Goal: Transaction & Acquisition: Purchase product/service

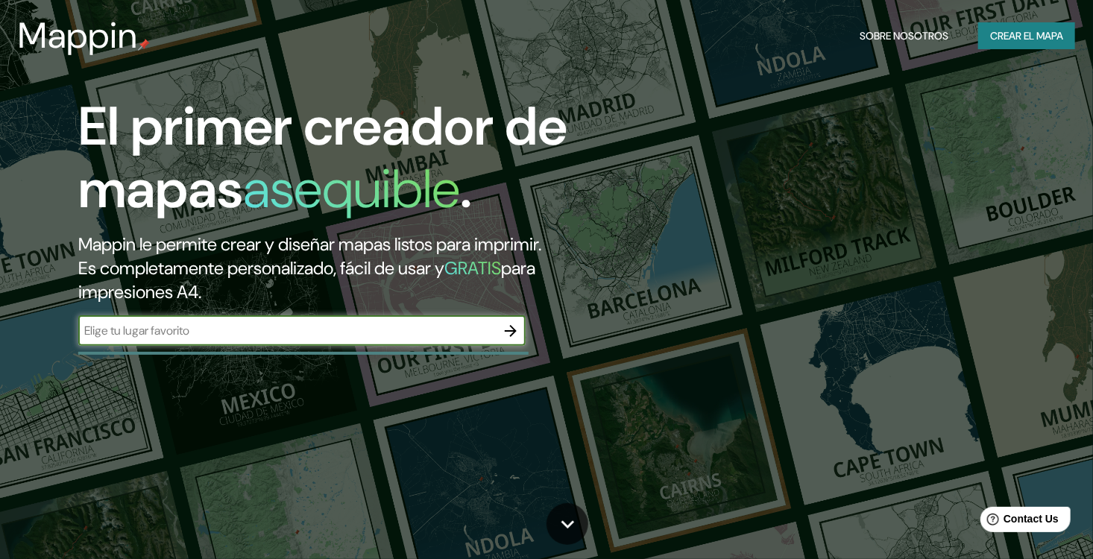
click at [256, 339] on input "text" at bounding box center [286, 330] width 417 height 17
type input "puerto vallarta"
click at [512, 340] on icon "button" at bounding box center [511, 331] width 18 height 18
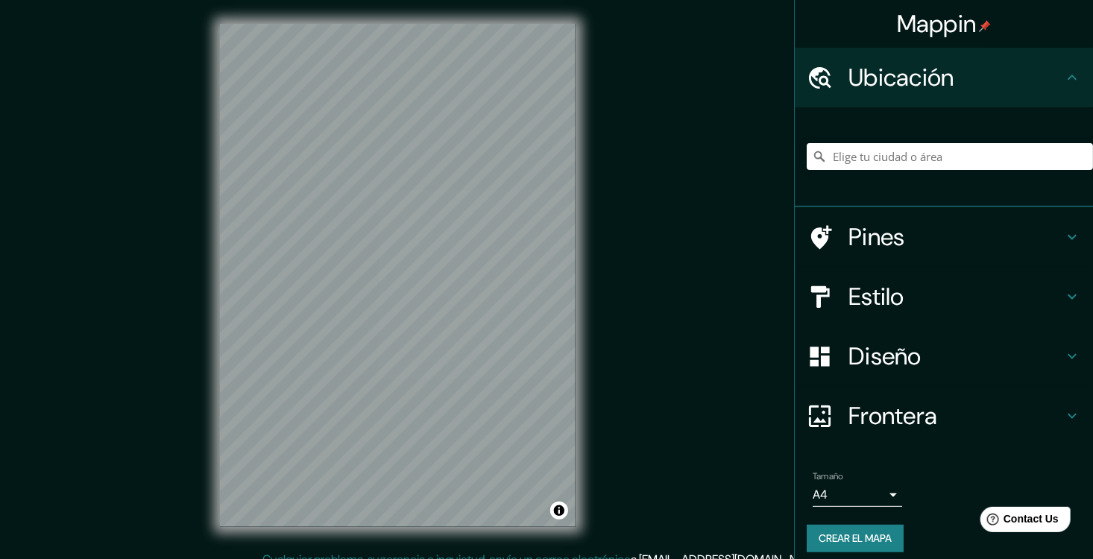
click at [1063, 241] on icon at bounding box center [1072, 237] width 18 height 18
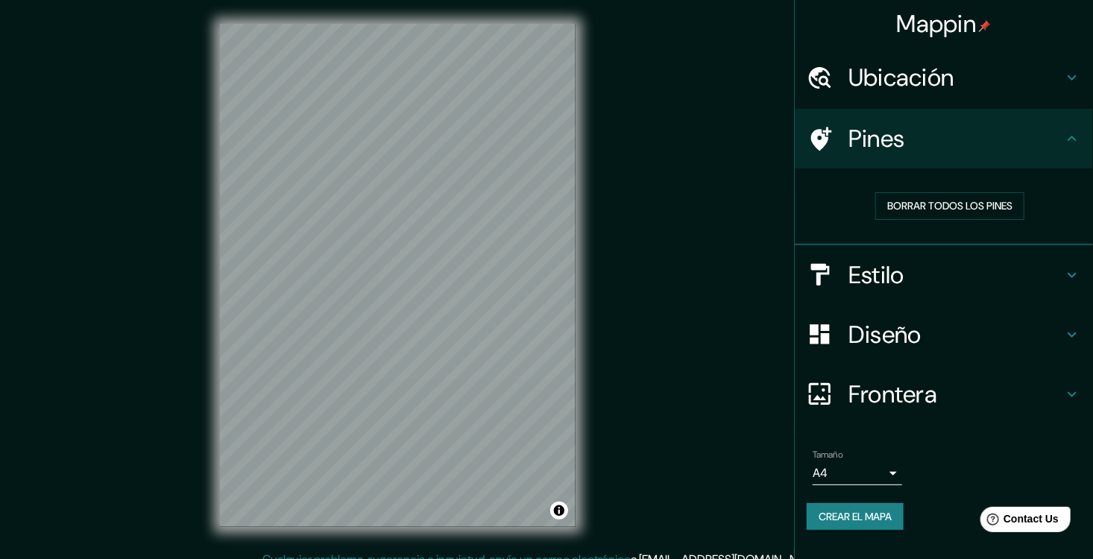
click at [1063, 140] on icon at bounding box center [1072, 139] width 18 height 18
click at [1063, 284] on icon at bounding box center [1072, 275] width 18 height 18
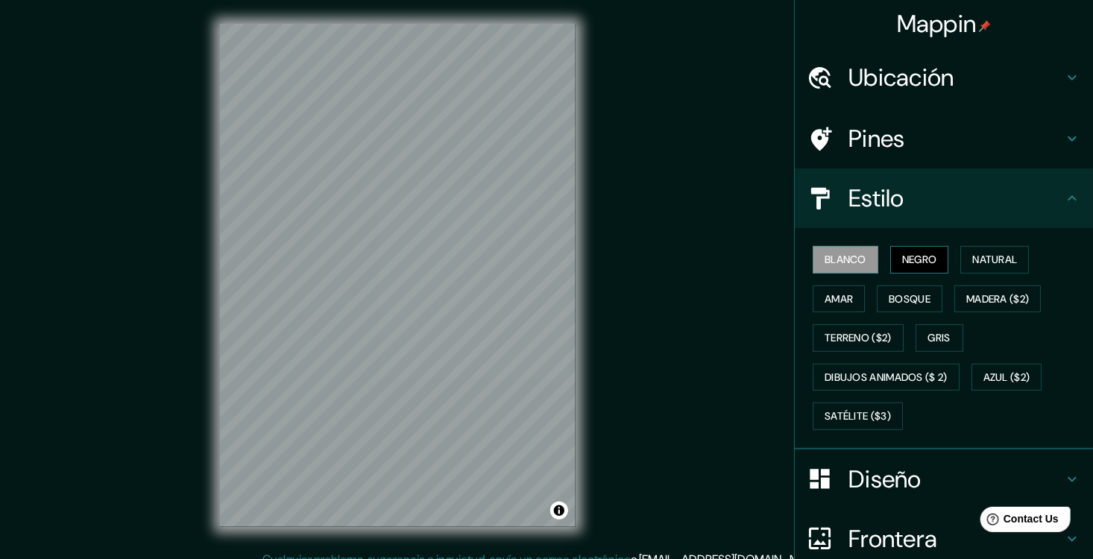
click at [919, 261] on font "Negro" at bounding box center [919, 259] width 35 height 19
click at [982, 269] on font "Natural" at bounding box center [994, 259] width 45 height 19
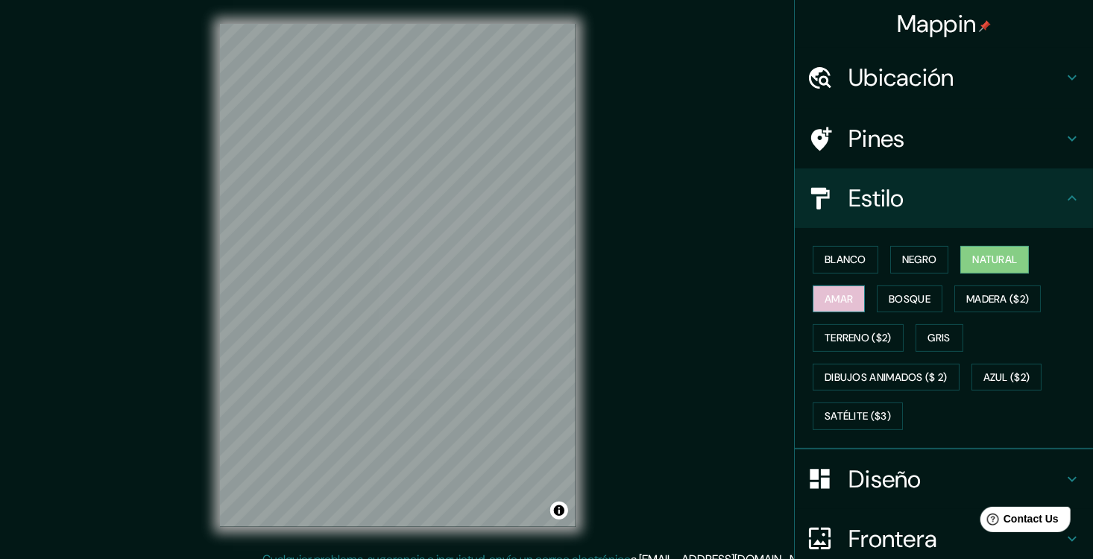
click at [836, 309] on font "Amar" at bounding box center [838, 299] width 28 height 19
click at [899, 308] on font "Bosque" at bounding box center [909, 299] width 42 height 19
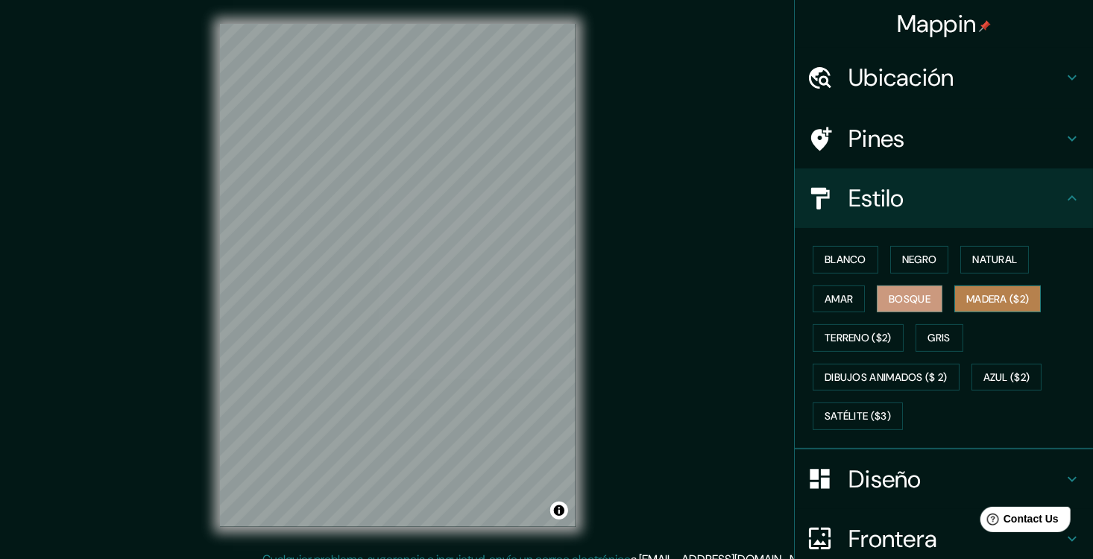
click at [981, 309] on font "Madera ($2)" at bounding box center [997, 299] width 63 height 19
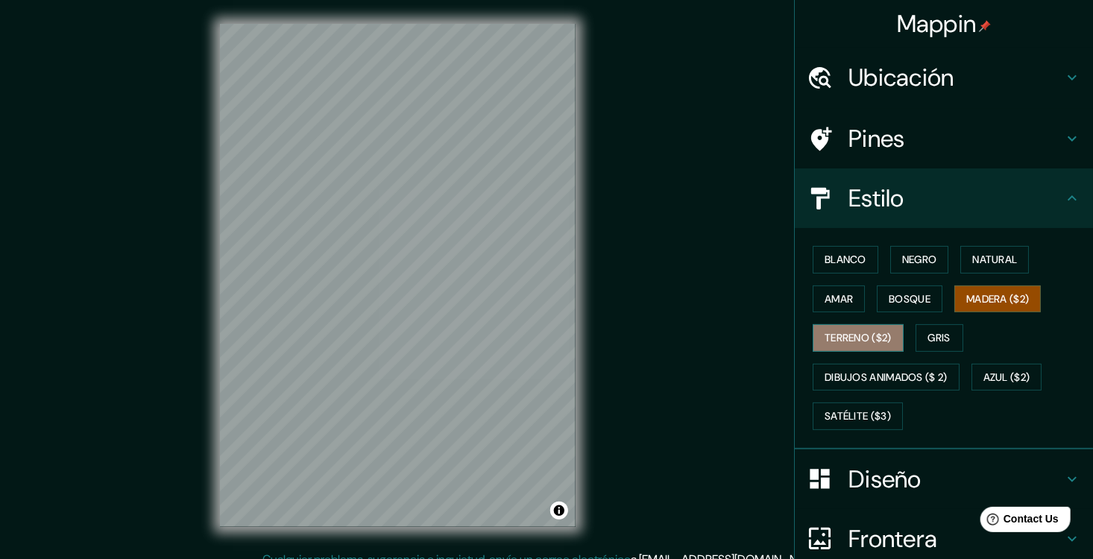
click at [841, 347] on font "Terreno ($2)" at bounding box center [857, 338] width 67 height 19
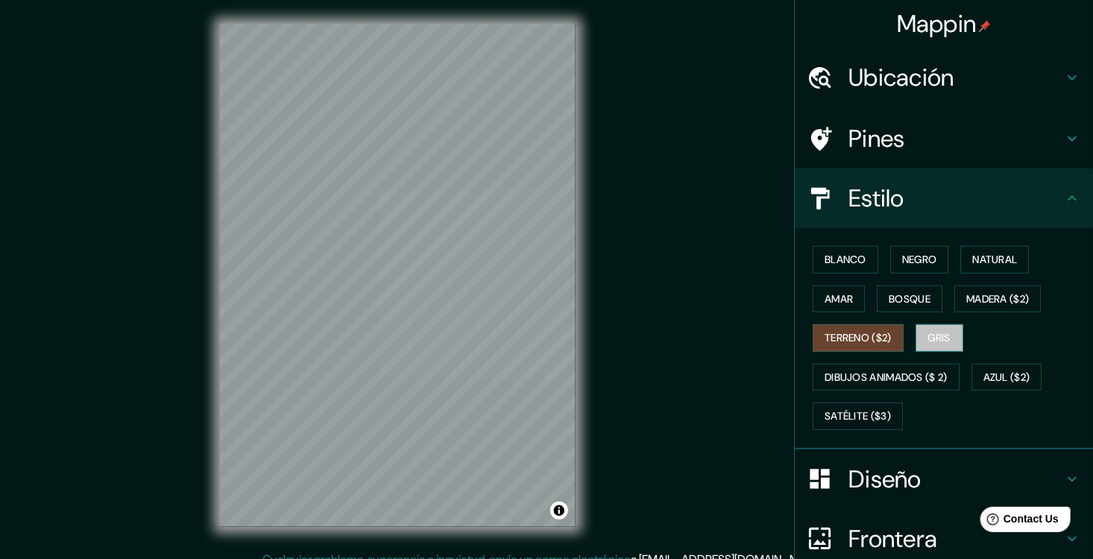
click at [943, 347] on font "Gris" at bounding box center [939, 338] width 22 height 19
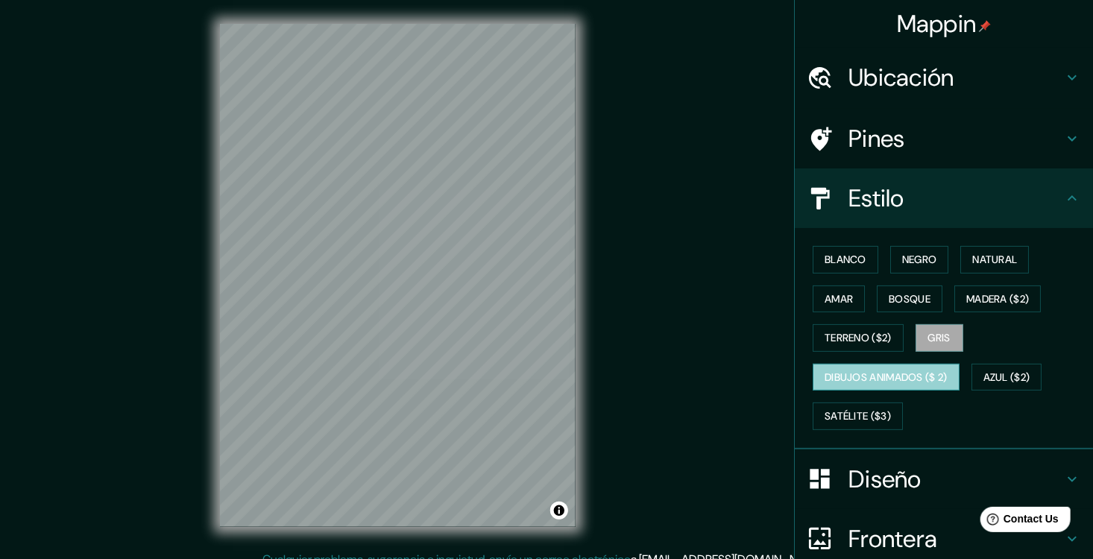
click at [859, 382] on font "Dibujos animados ($ 2)" at bounding box center [885, 377] width 123 height 19
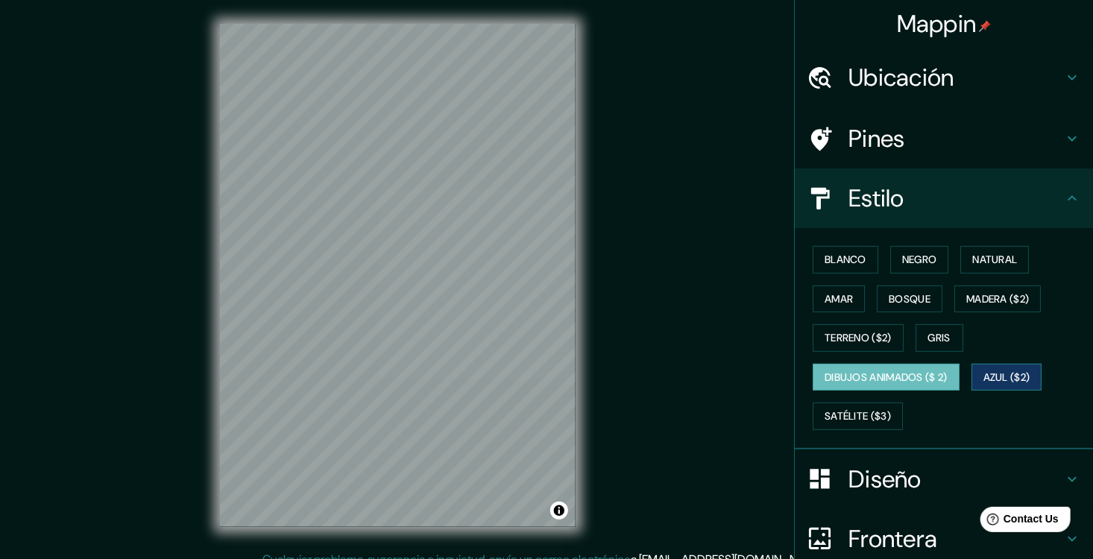
click at [1020, 387] on font "Azul ($2)" at bounding box center [1006, 377] width 47 height 19
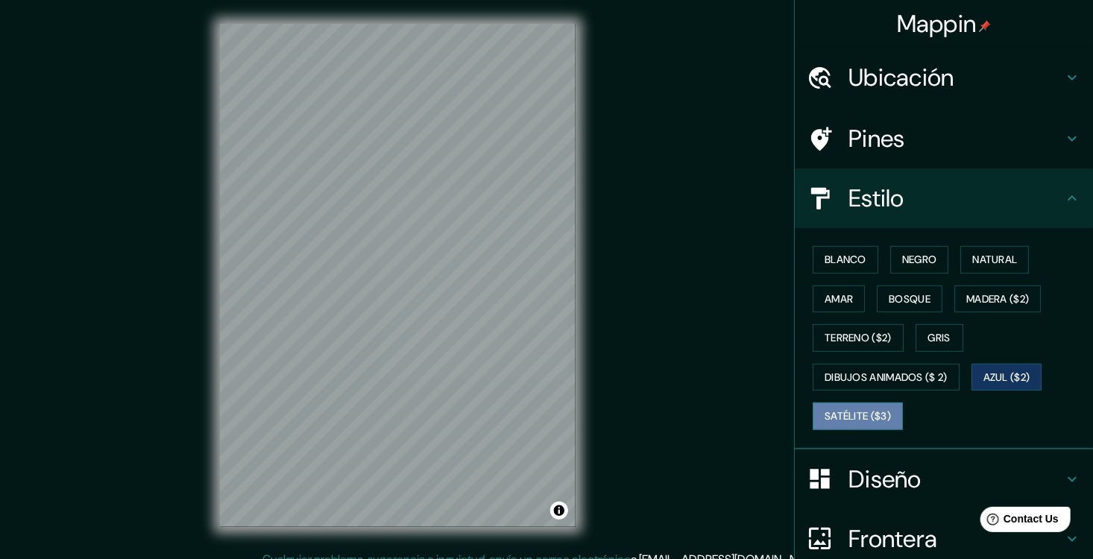
click at [836, 426] on font "Satélite ($3)" at bounding box center [857, 416] width 66 height 19
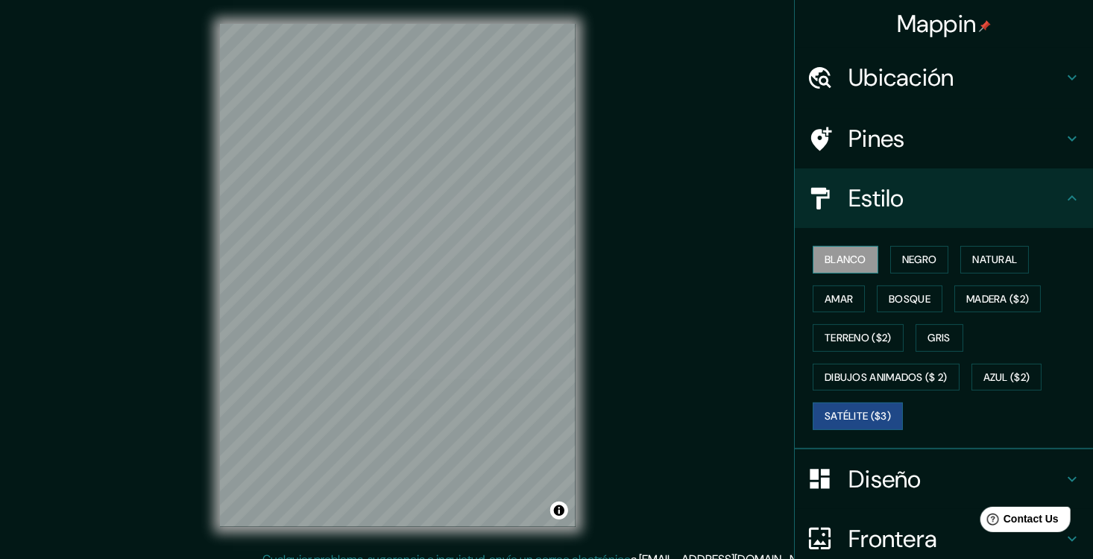
click at [850, 264] on font "Blanco" at bounding box center [845, 259] width 42 height 19
click at [902, 269] on font "Negro" at bounding box center [919, 259] width 35 height 19
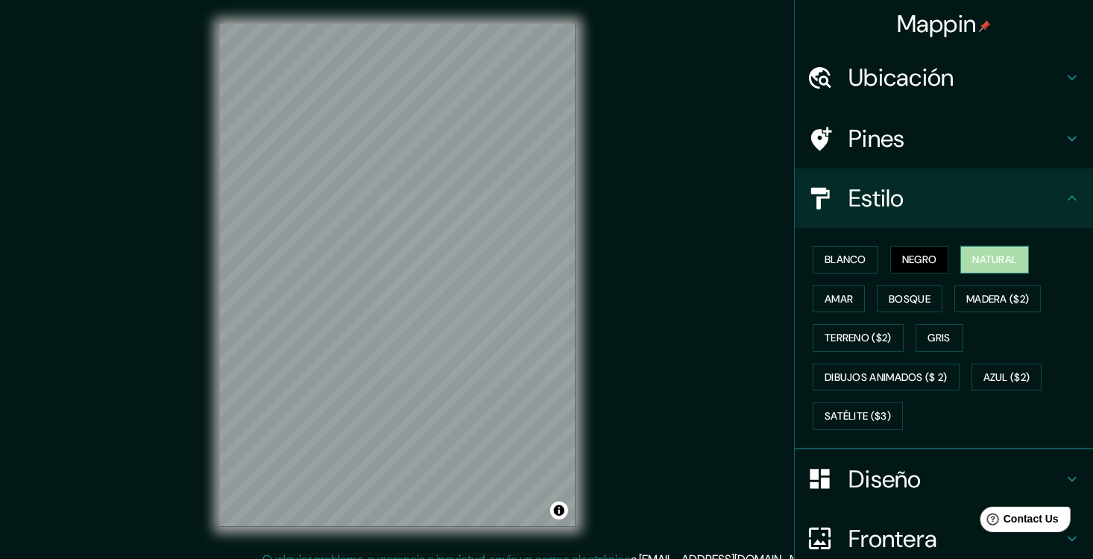
click at [967, 269] on button "Natural" at bounding box center [994, 260] width 69 height 28
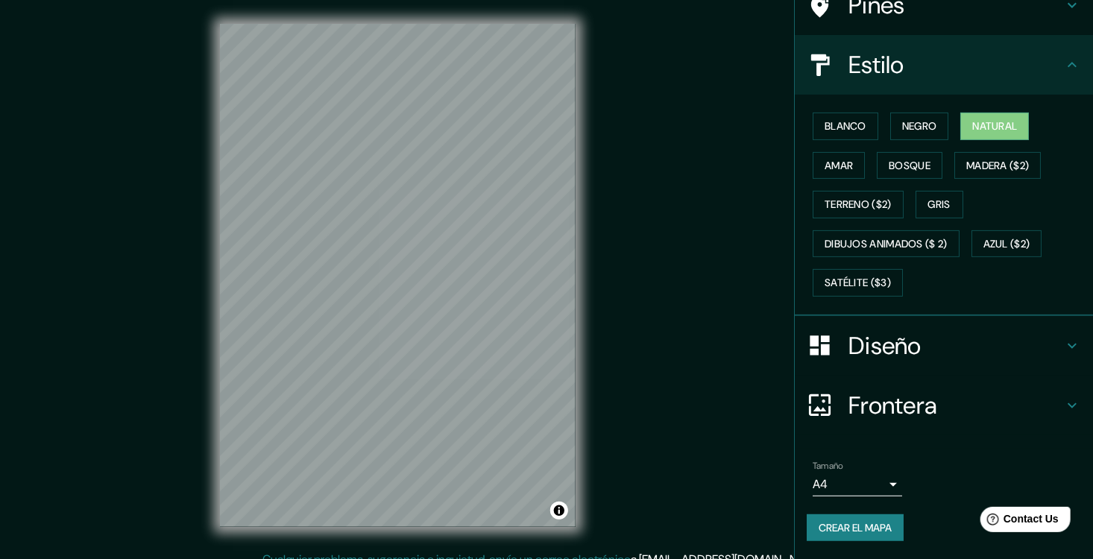
scroll to position [155, 0]
click at [996, 333] on h4 "Diseño" at bounding box center [955, 346] width 215 height 30
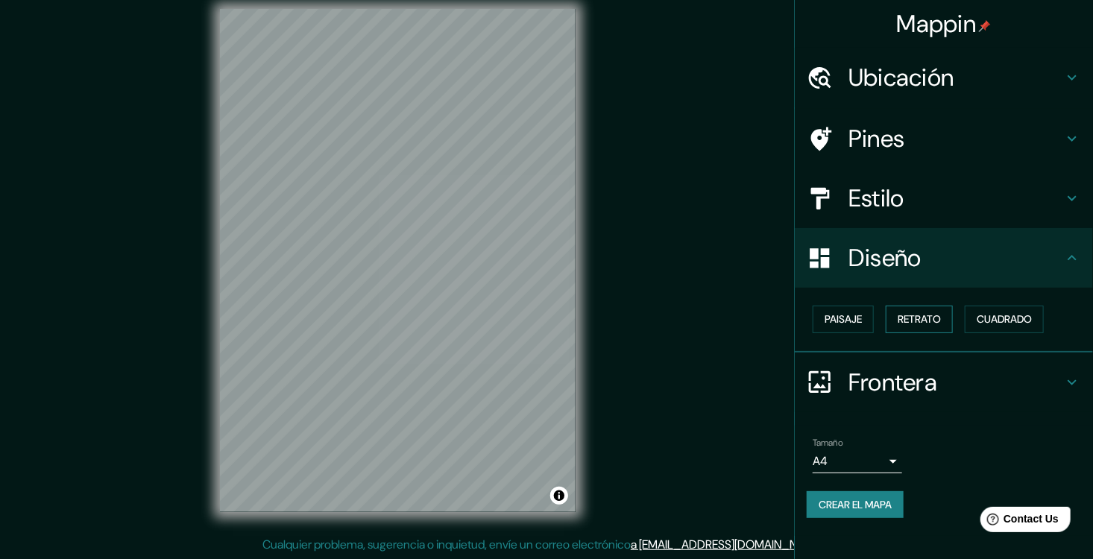
scroll to position [19, 0]
click at [862, 329] on font "Paisaje" at bounding box center [842, 319] width 37 height 19
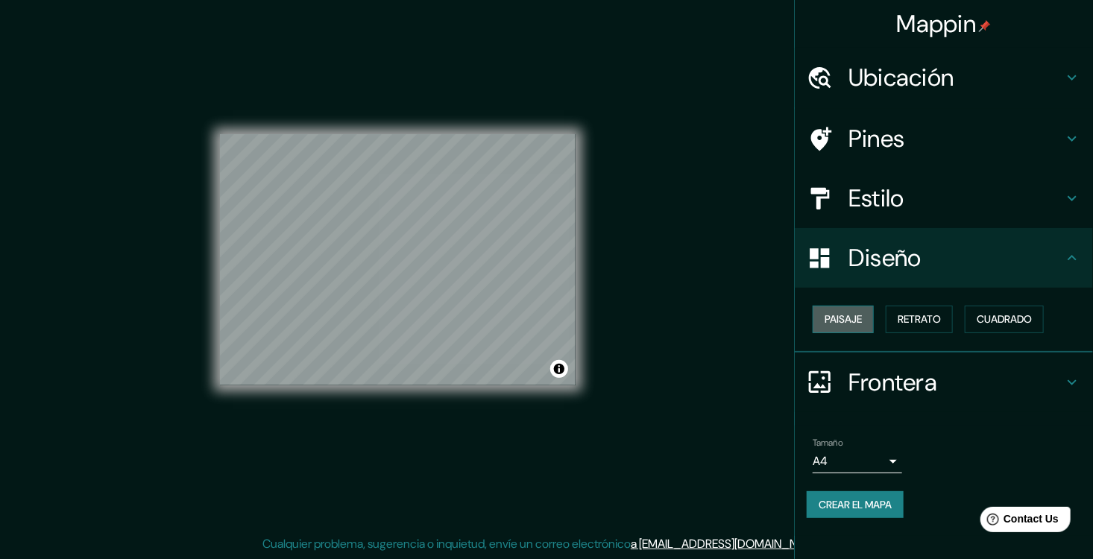
click at [862, 329] on font "Paisaje" at bounding box center [842, 319] width 37 height 19
click at [933, 329] on font "Retrato" at bounding box center [918, 319] width 43 height 19
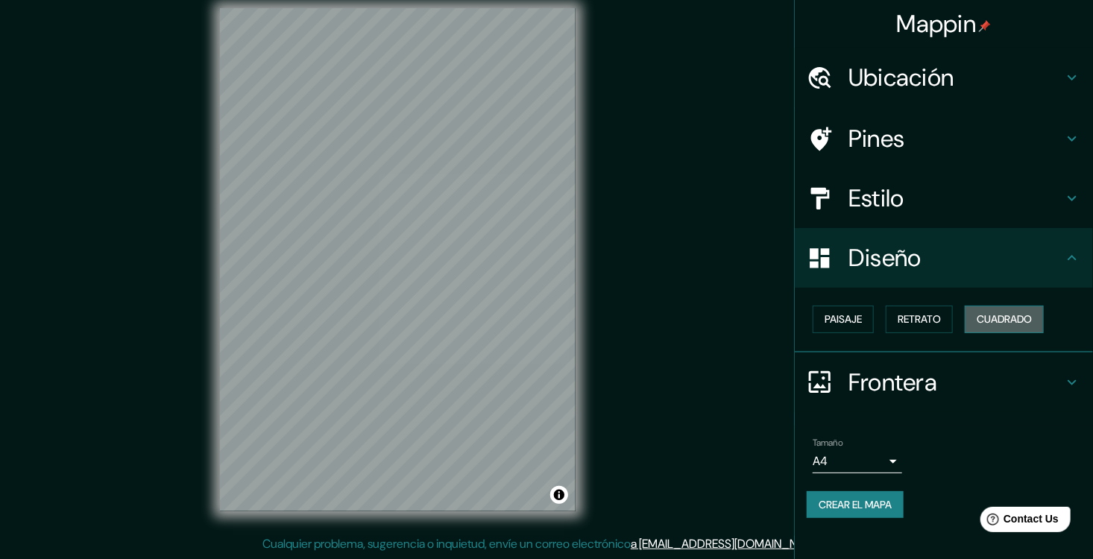
click at [1029, 329] on font "Cuadrado" at bounding box center [1003, 319] width 55 height 19
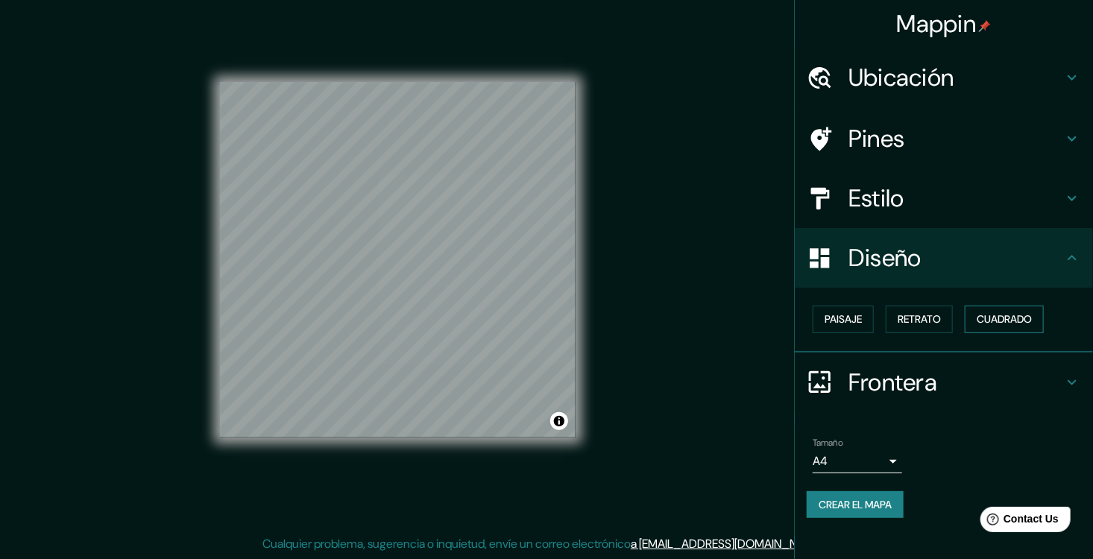
click at [1029, 329] on font "Cuadrado" at bounding box center [1003, 319] width 55 height 19
drag, startPoint x: 938, startPoint y: 343, endPoint x: 905, endPoint y: 336, distance: 34.2
click at [938, 333] on button "Retrato" at bounding box center [918, 320] width 67 height 28
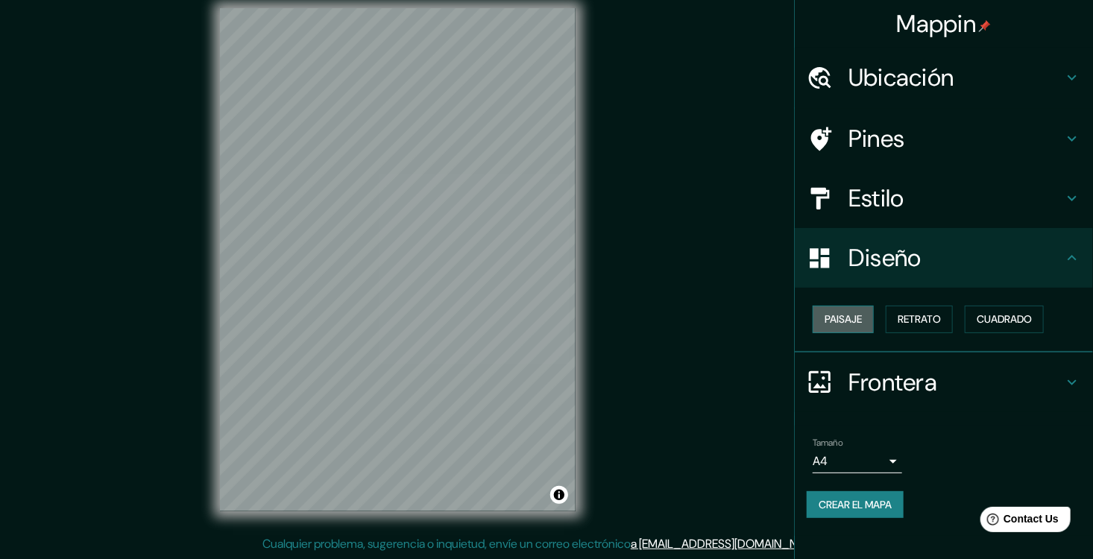
click at [856, 329] on font "Paisaje" at bounding box center [842, 319] width 37 height 19
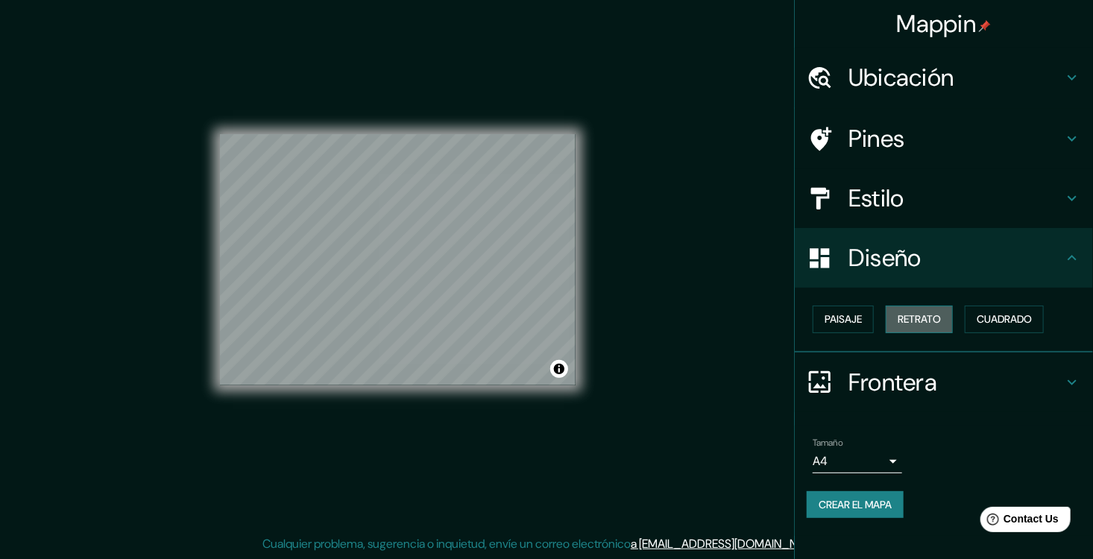
drag, startPoint x: 929, startPoint y: 335, endPoint x: 909, endPoint y: 342, distance: 21.2
click at [930, 329] on font "Retrato" at bounding box center [918, 319] width 43 height 19
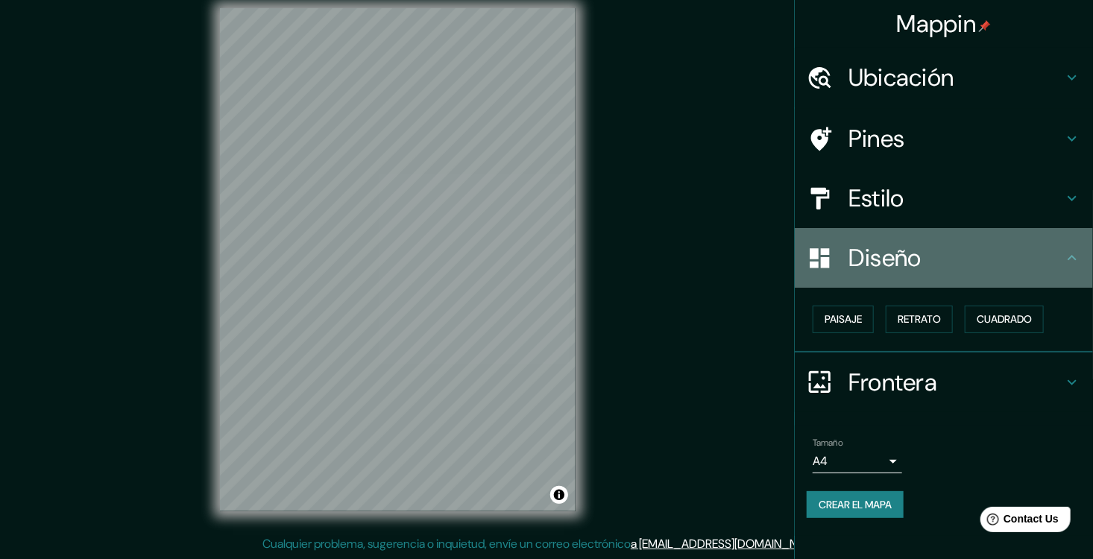
click at [1063, 267] on icon at bounding box center [1072, 258] width 18 height 18
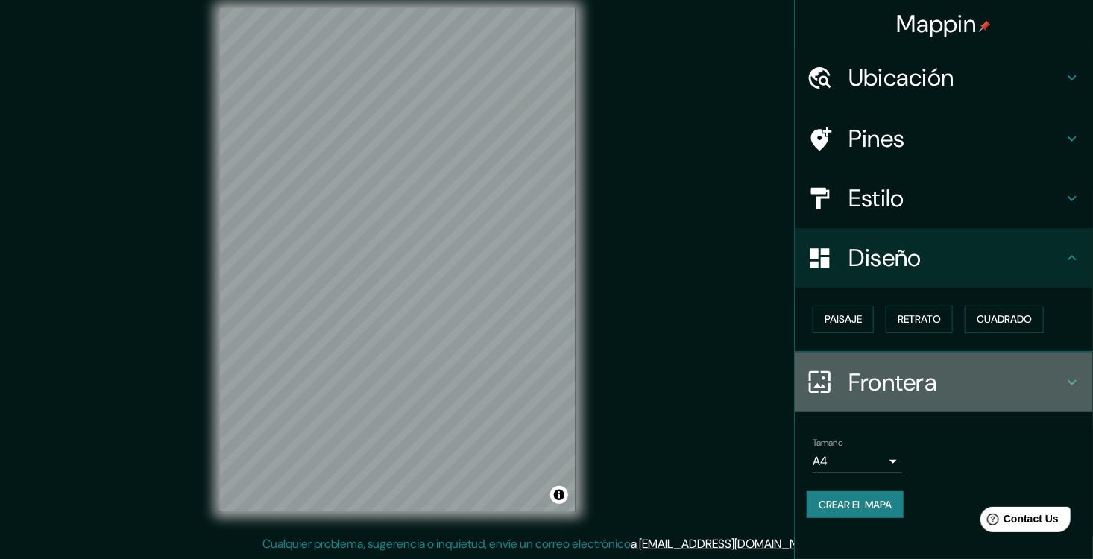
click at [1029, 395] on h4 "Frontera" at bounding box center [955, 382] width 215 height 30
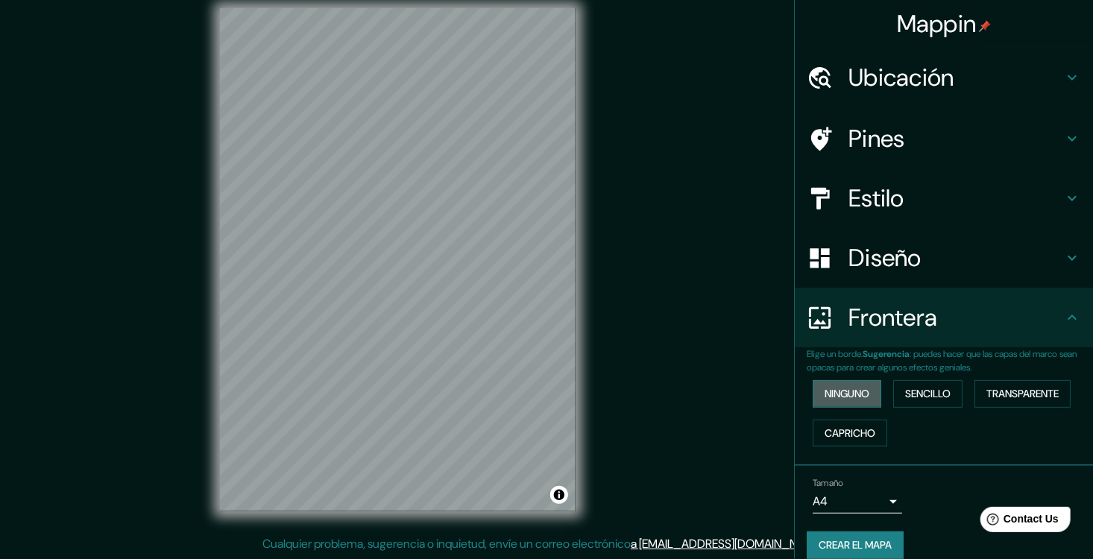
click at [836, 403] on font "Ninguno" at bounding box center [846, 394] width 45 height 19
click at [935, 403] on font "Sencillo" at bounding box center [927, 394] width 45 height 19
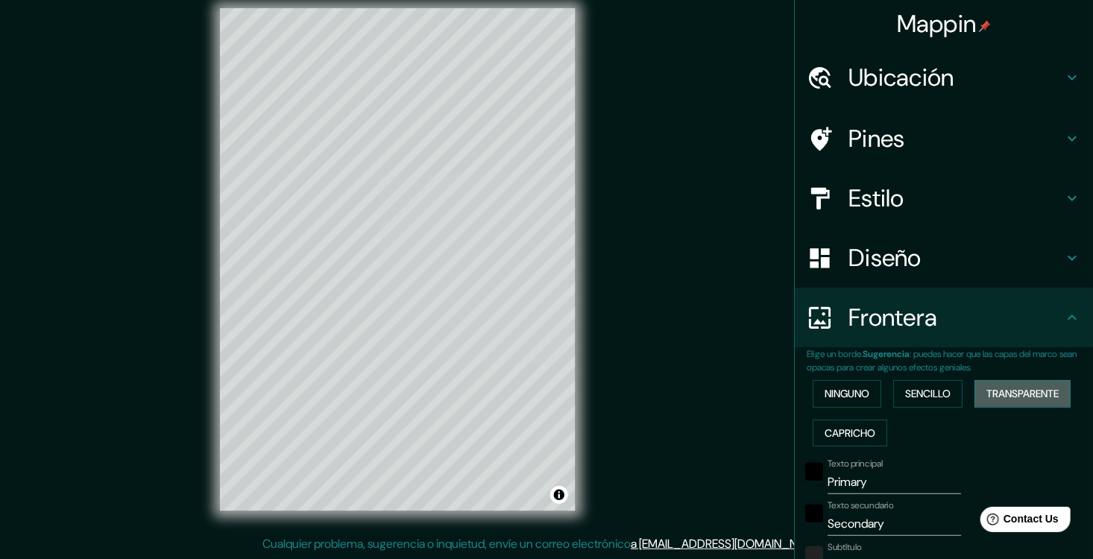
click at [986, 403] on font "Transparente" at bounding box center [1022, 394] width 72 height 19
click at [875, 443] on font "Capricho" at bounding box center [849, 433] width 51 height 19
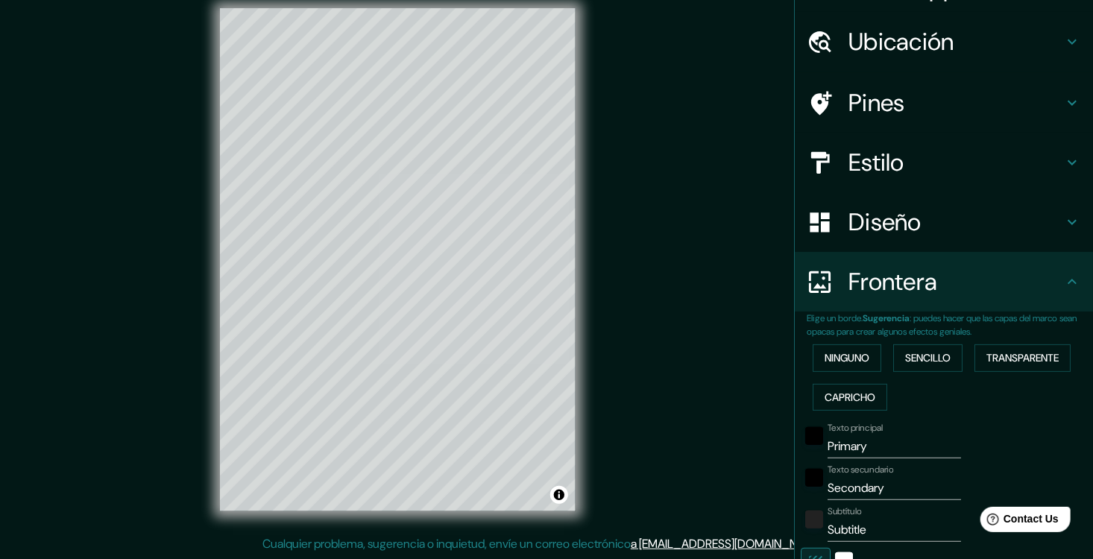
scroll to position [0, 0]
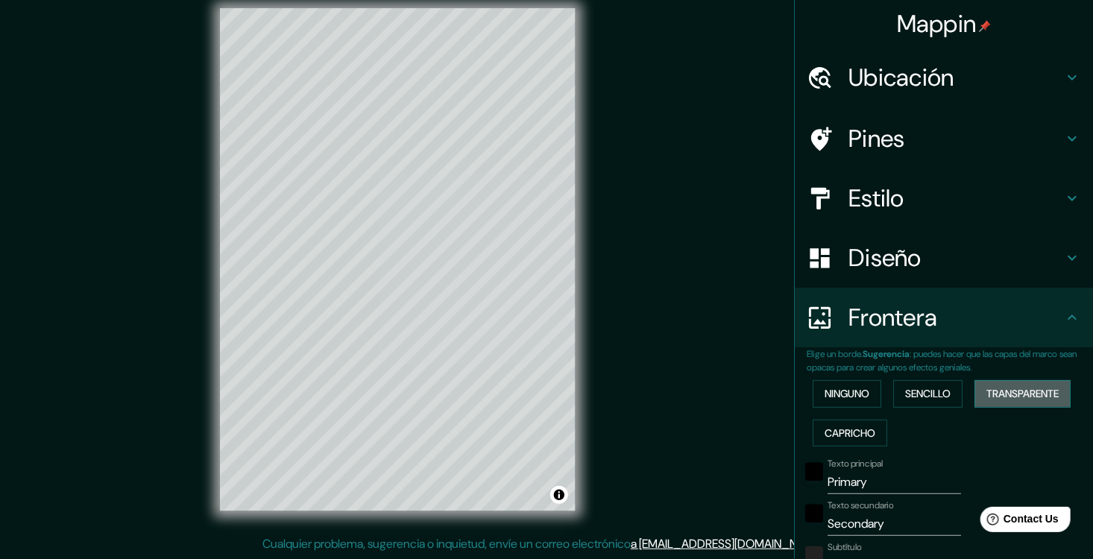
click at [986, 403] on font "Transparente" at bounding box center [1022, 394] width 72 height 19
click at [946, 403] on font "Sencillo" at bounding box center [927, 394] width 45 height 19
click at [974, 408] on button "Transparente" at bounding box center [1022, 394] width 96 height 28
click at [836, 403] on font "Ninguno" at bounding box center [846, 394] width 45 height 19
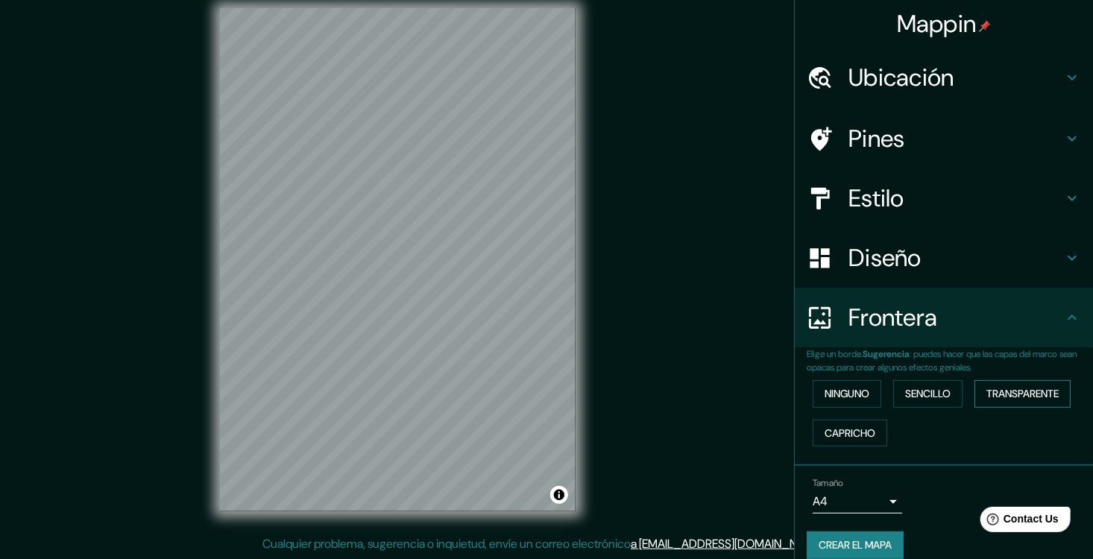
click at [986, 403] on font "Transparente" at bounding box center [1022, 394] width 72 height 19
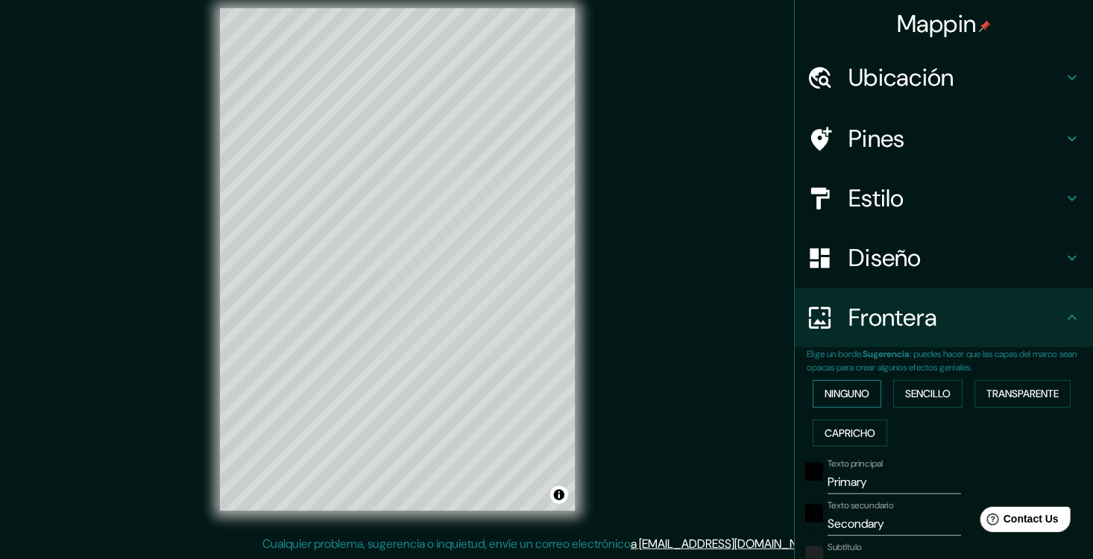
click at [847, 403] on font "Ninguno" at bounding box center [846, 394] width 45 height 19
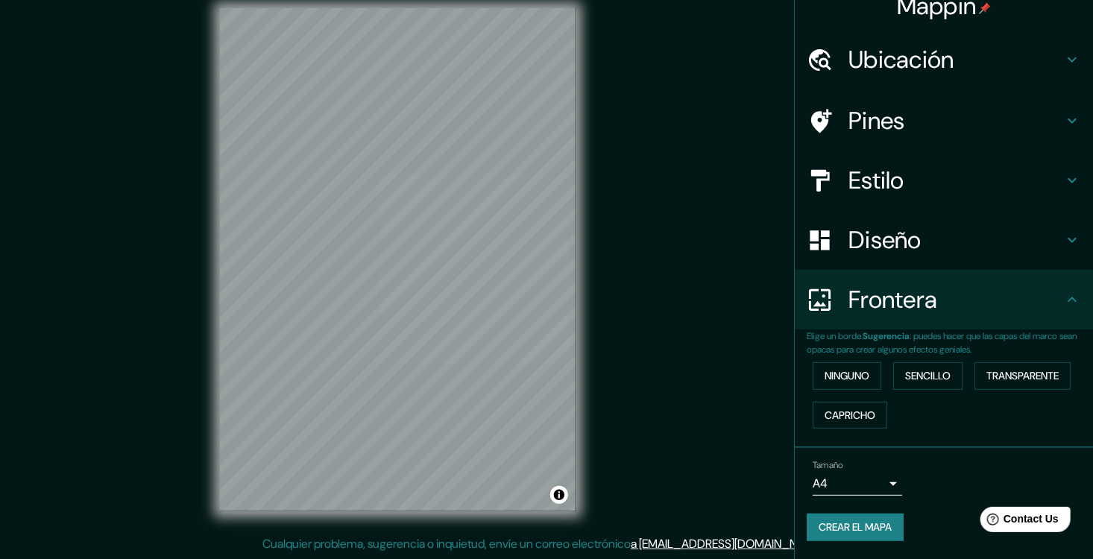
scroll to position [39, 0]
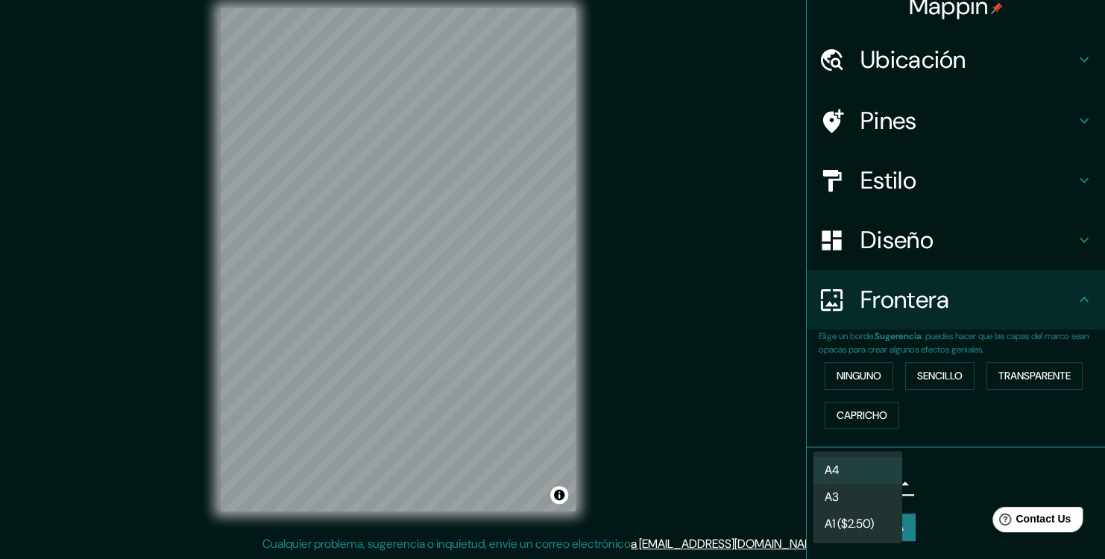
click at [878, 484] on body "Mappin Ubicación Pines Estilo Diseño Frontera Elige un borde. Sugerencia : pued…" at bounding box center [552, 263] width 1105 height 559
click at [958, 495] on div at bounding box center [552, 279] width 1105 height 559
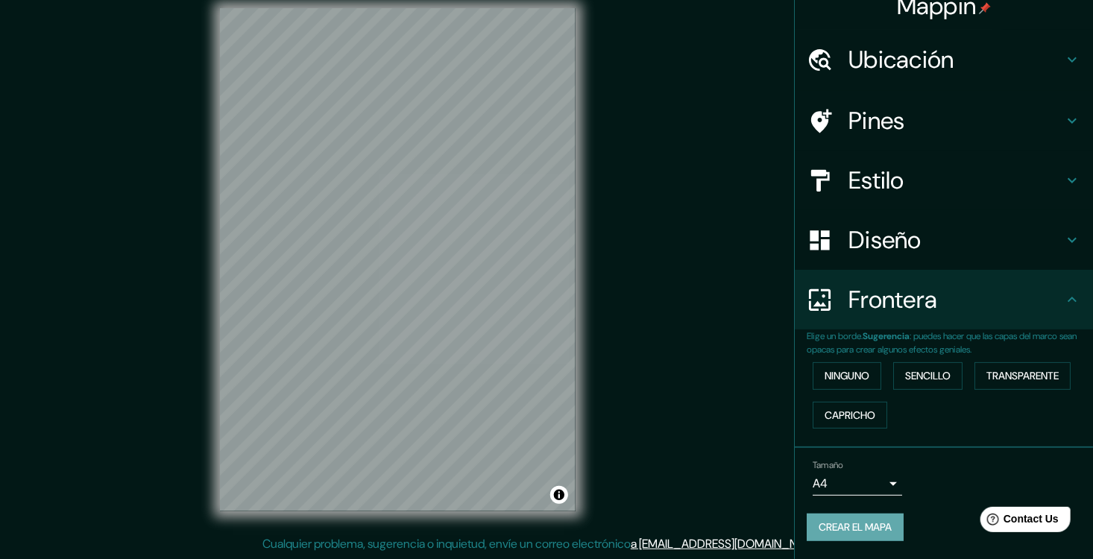
click at [880, 526] on font "Crear el mapa" at bounding box center [854, 527] width 73 height 19
click at [878, 525] on font "Crear el mapa" at bounding box center [854, 527] width 73 height 19
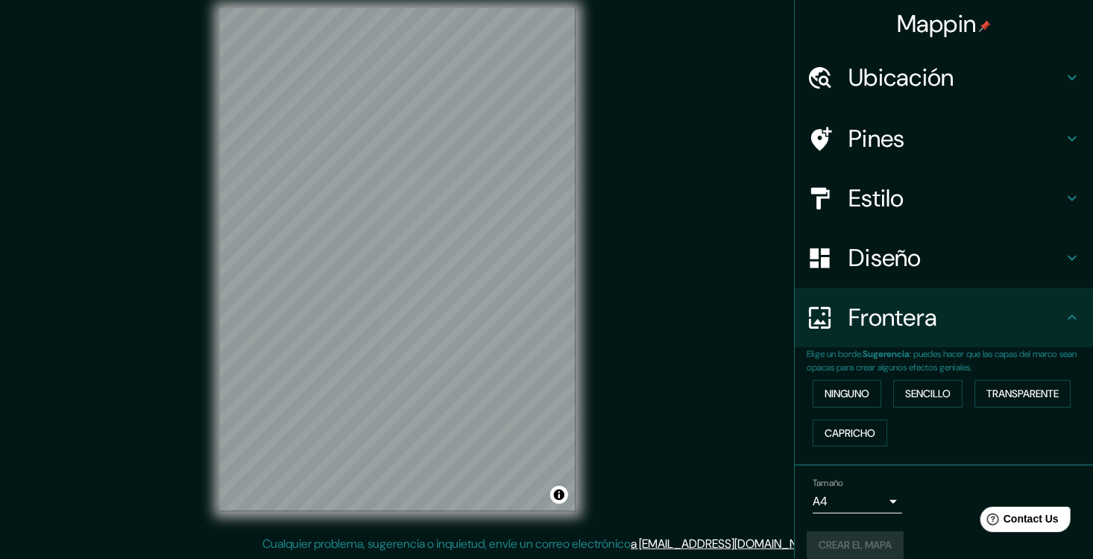
click at [1040, 332] on h4 "Frontera" at bounding box center [955, 318] width 215 height 30
click at [1029, 273] on h4 "Diseño" at bounding box center [955, 258] width 215 height 30
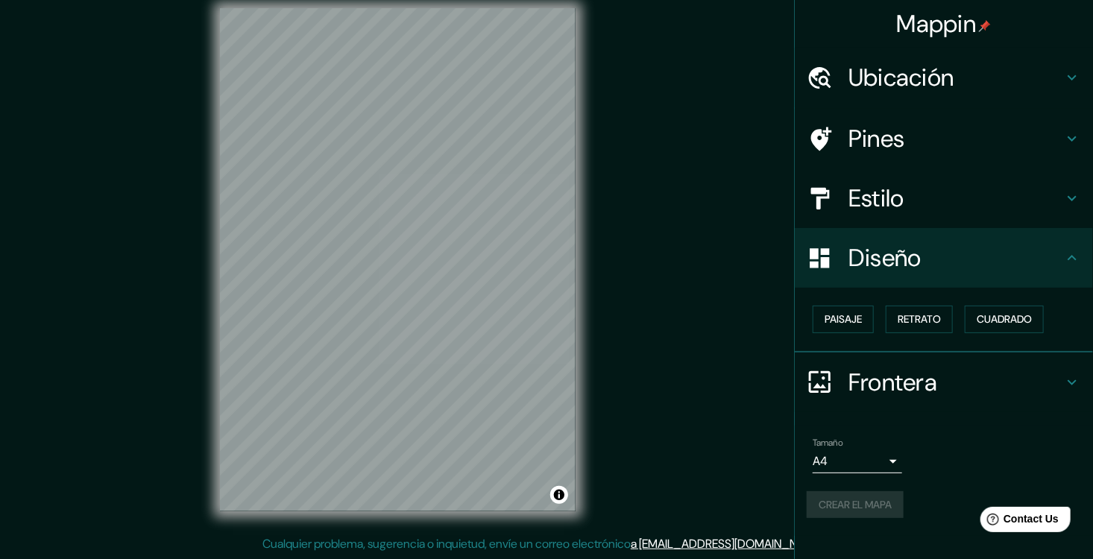
click at [996, 165] on div "Pines" at bounding box center [944, 139] width 298 height 60
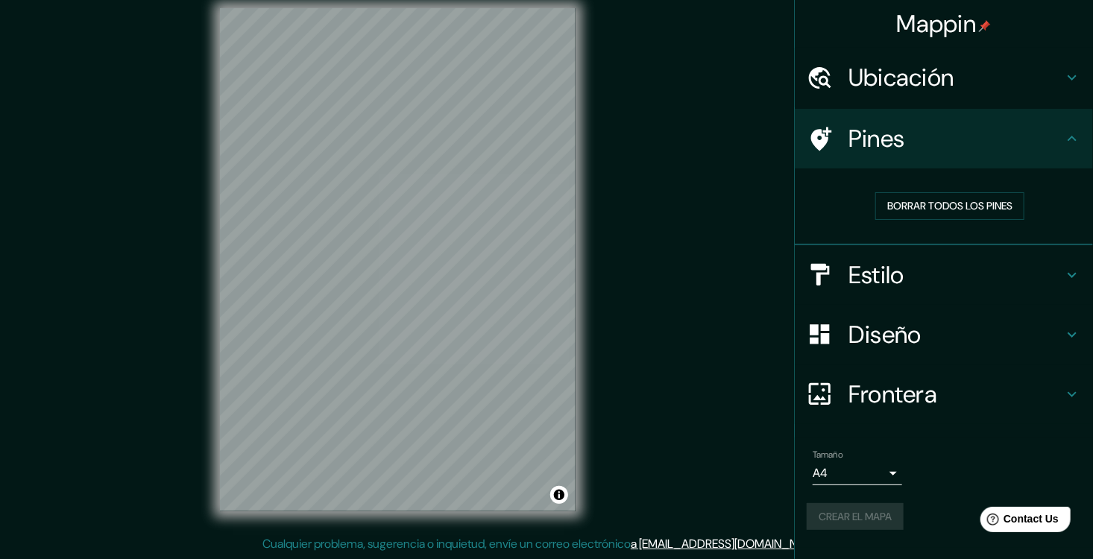
click at [1020, 72] on h4 "Ubicación" at bounding box center [955, 78] width 215 height 30
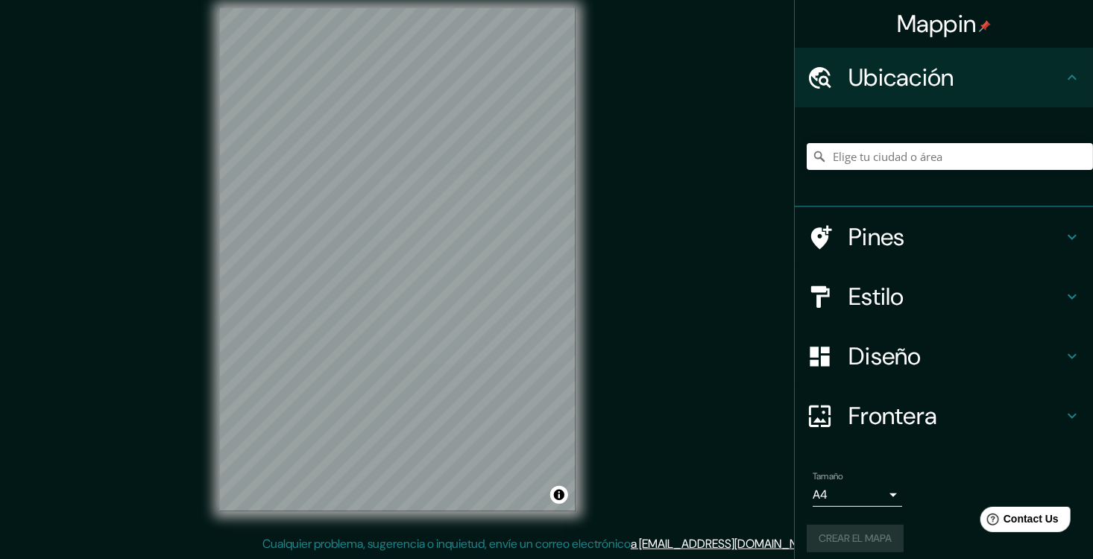
click at [1020, 72] on h4 "Ubicación" at bounding box center [955, 78] width 215 height 30
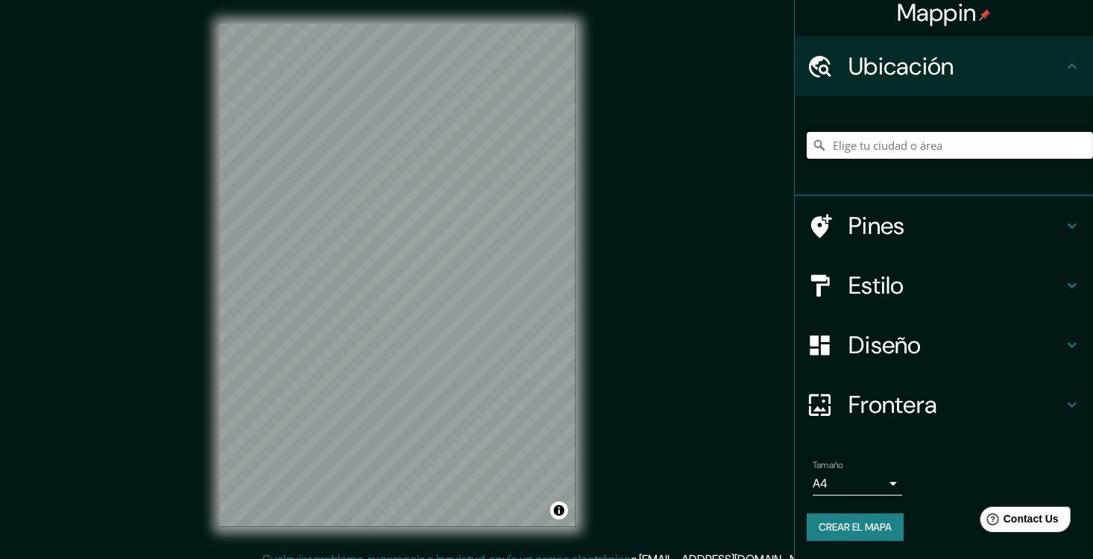
scroll to position [31, 0]
click at [880, 534] on font "Crear el mapa" at bounding box center [854, 527] width 73 height 19
click at [877, 532] on div "Crear el mapa" at bounding box center [943, 528] width 274 height 28
click at [709, 443] on div "Mappin Ubicación Pines Estilo Diseño Frontera Elige un borde. Sugerencia : pued…" at bounding box center [546, 287] width 1093 height 575
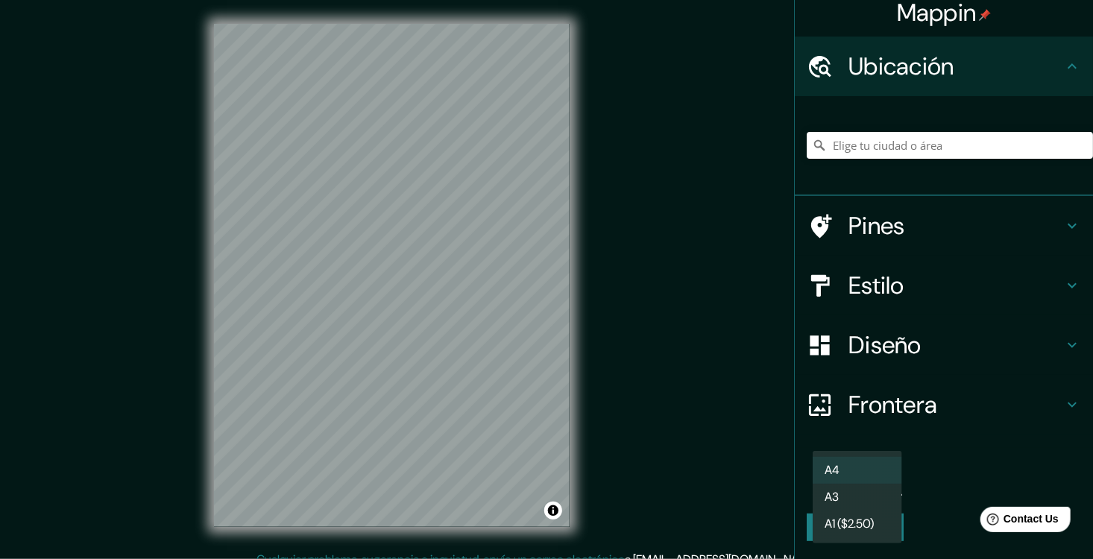
click at [882, 478] on body "Mappin Ubicación Pines Estilo Diseño Frontera Elige un borde. Sugerencia : pued…" at bounding box center [546, 279] width 1093 height 559
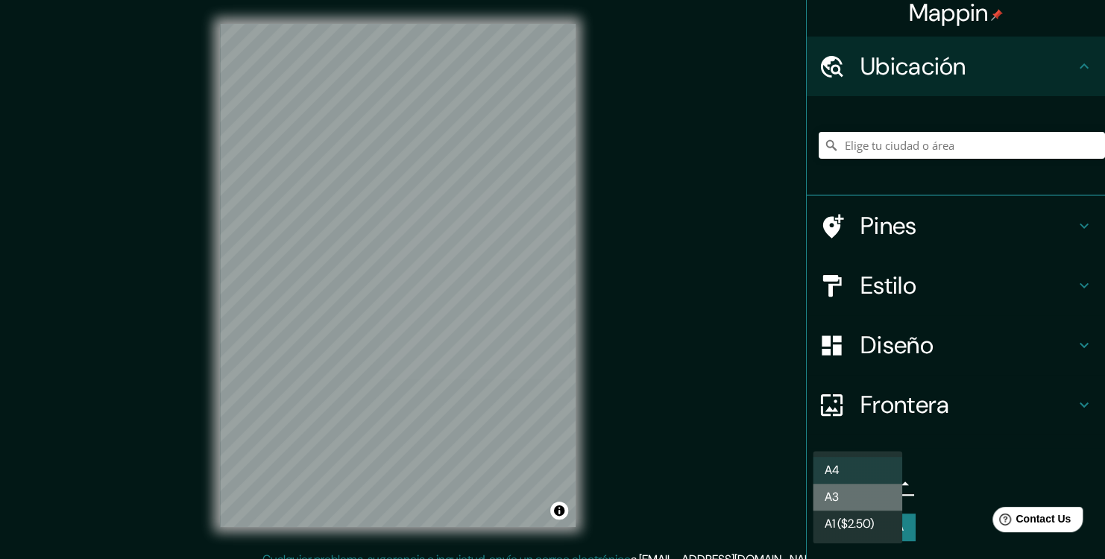
click at [860, 496] on li "A3" at bounding box center [856, 497] width 89 height 27
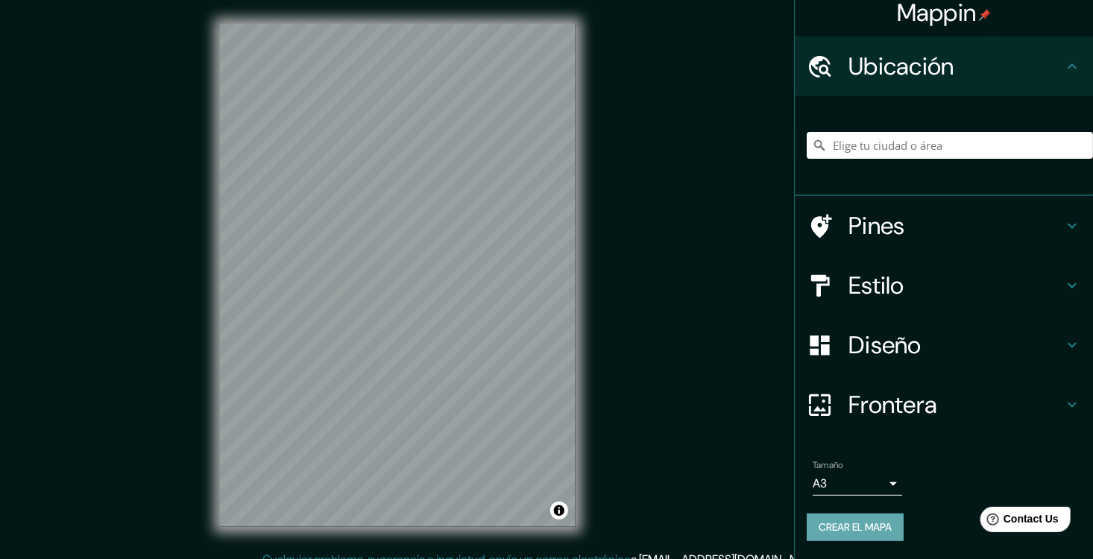
click at [882, 527] on font "Crear el mapa" at bounding box center [854, 527] width 73 height 19
drag, startPoint x: 879, startPoint y: 467, endPoint x: 879, endPoint y: 475, distance: 8.2
click at [879, 467] on div "Tamaño A3 a4" at bounding box center [856, 478] width 89 height 36
click at [880, 481] on body "Mappin Ubicación Pines Estilo Diseño Frontera Elige un borde. Sugerencia : pued…" at bounding box center [546, 279] width 1093 height 559
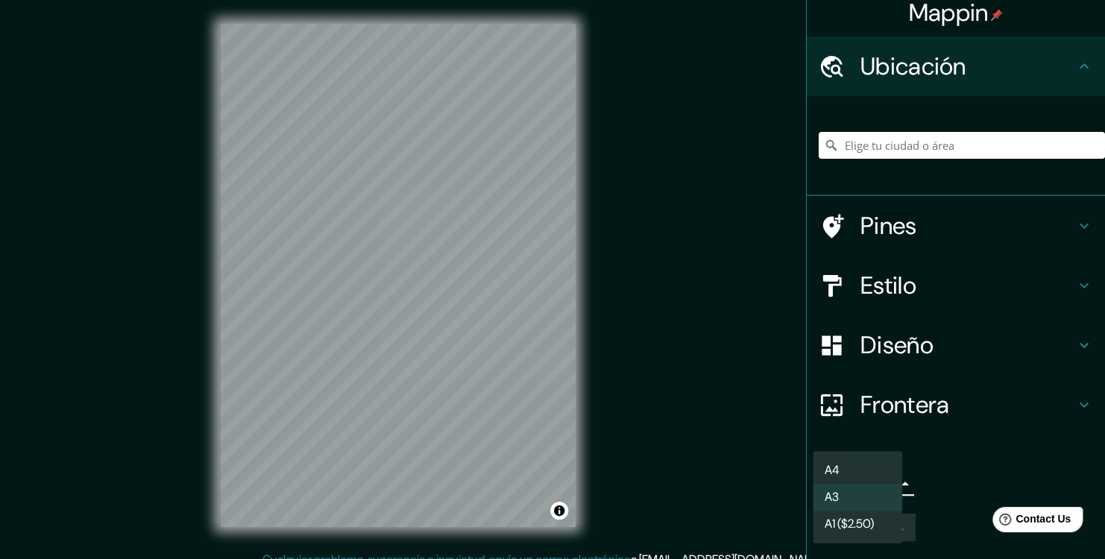
click at [861, 465] on li "A4" at bounding box center [856, 470] width 89 height 27
type input "single"
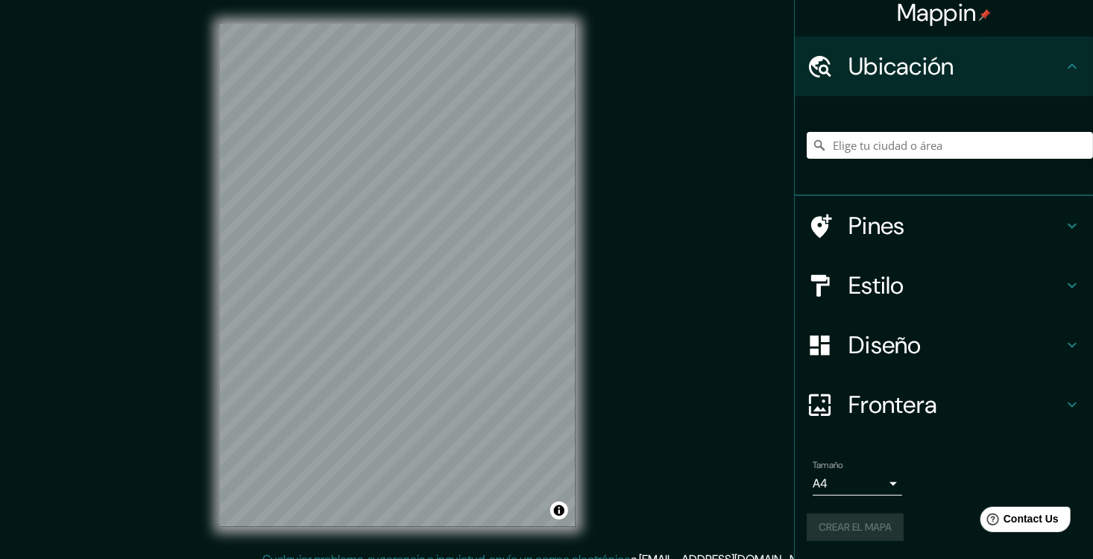
click at [921, 473] on div "Tamaño A4 single" at bounding box center [943, 478] width 274 height 48
click at [883, 532] on font "Crear el mapa" at bounding box center [854, 527] width 73 height 19
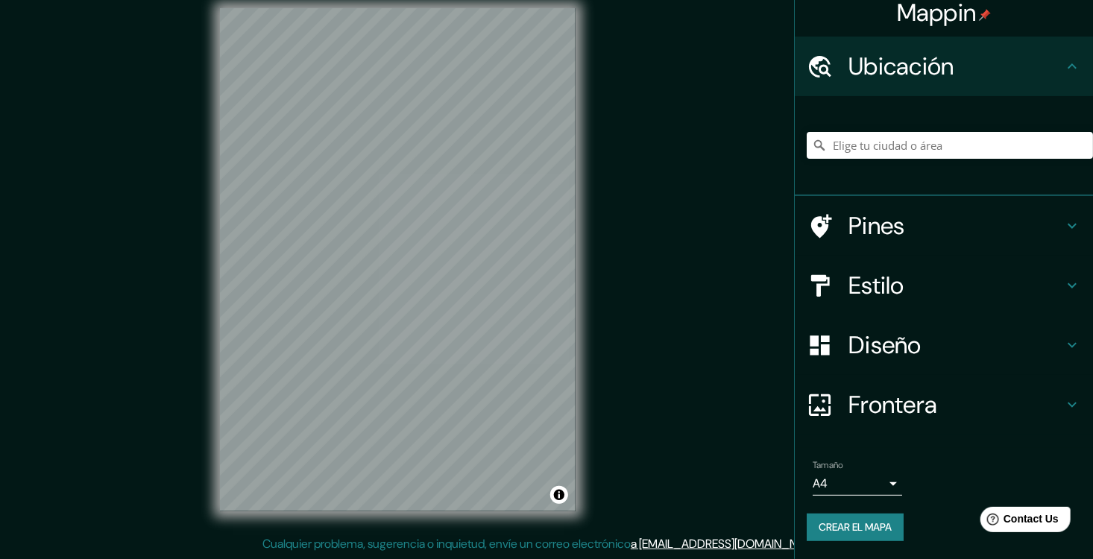
click at [883, 533] on font "Crear el mapa" at bounding box center [854, 527] width 73 height 19
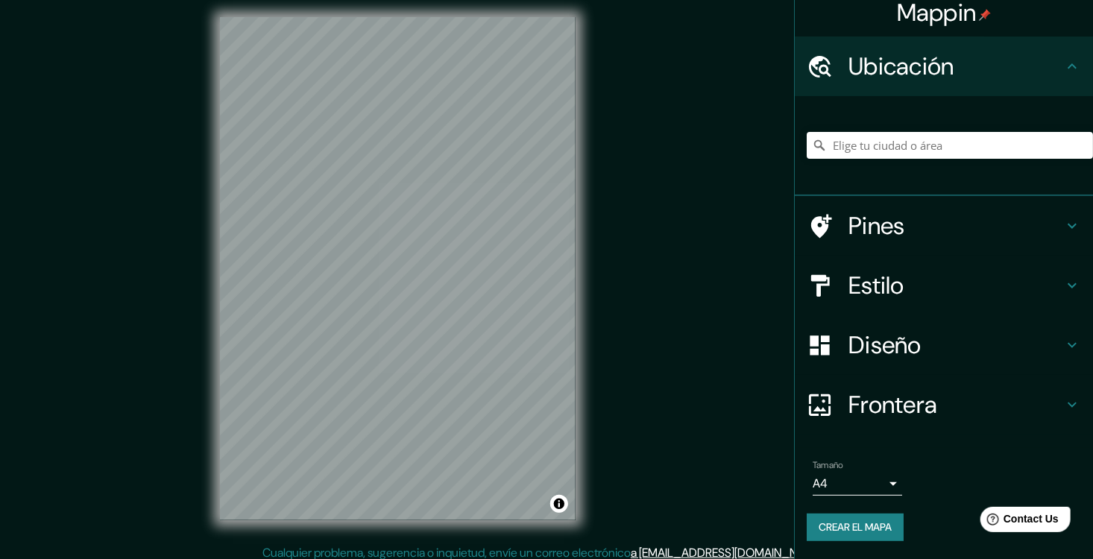
scroll to position [0, 0]
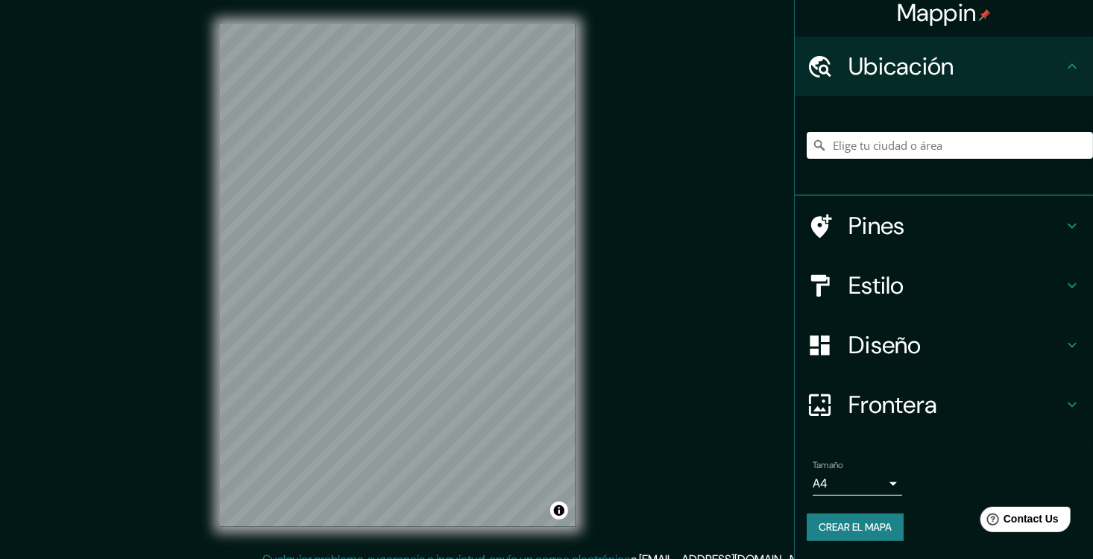
click at [892, 531] on button "Crear el mapa" at bounding box center [854, 528] width 97 height 28
click at [862, 524] on font "Crear el mapa" at bounding box center [854, 527] width 73 height 19
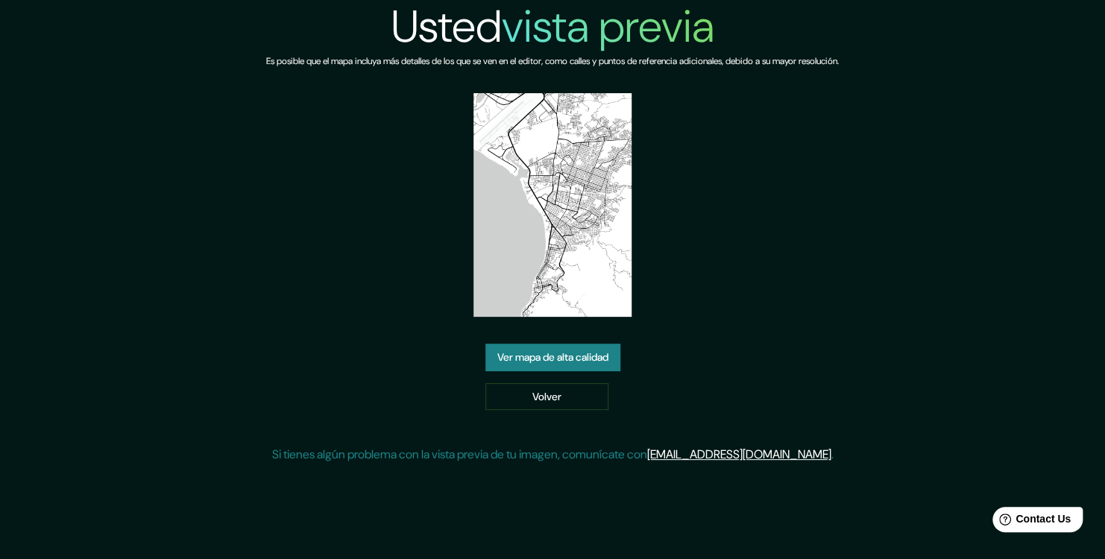
click at [391, 345] on div "Usted vista previa Es posible que el mapa incluya más detalles de los que se ve…" at bounding box center [552, 238] width 572 height 476
click at [571, 371] on link "Ver mapa de alta calidad" at bounding box center [552, 358] width 135 height 28
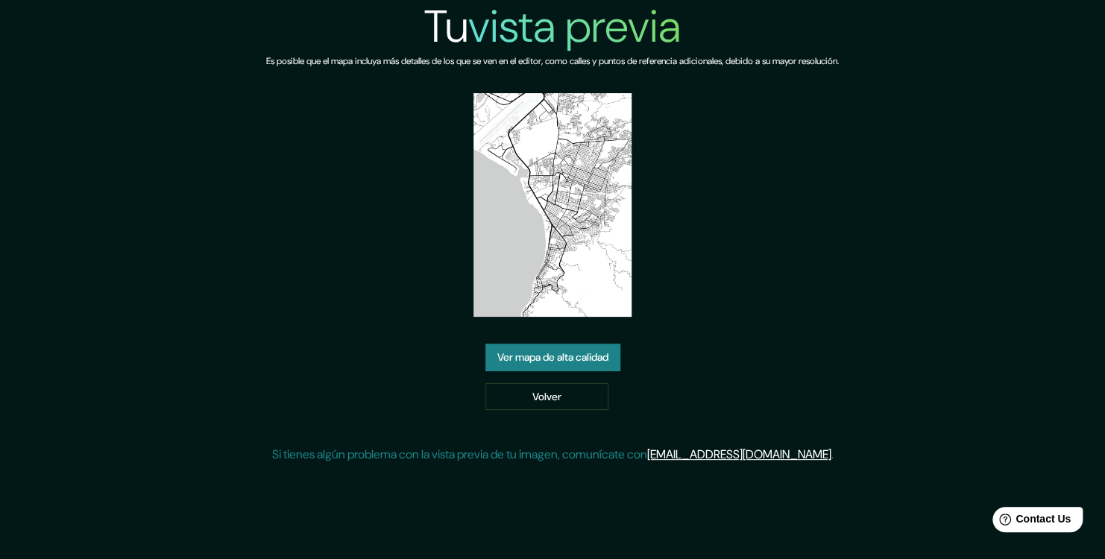
click at [565, 262] on img at bounding box center [552, 205] width 158 height 224
click at [531, 359] on link "Ver mapa de alta calidad" at bounding box center [552, 358] width 135 height 28
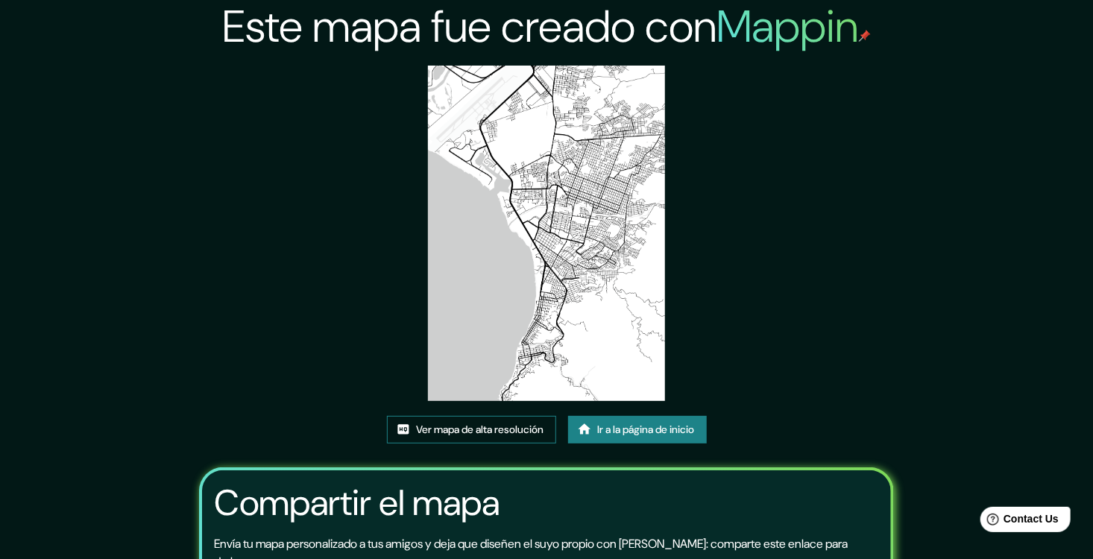
click at [511, 435] on font "Ver mapa de alta resolución" at bounding box center [480, 429] width 127 height 19
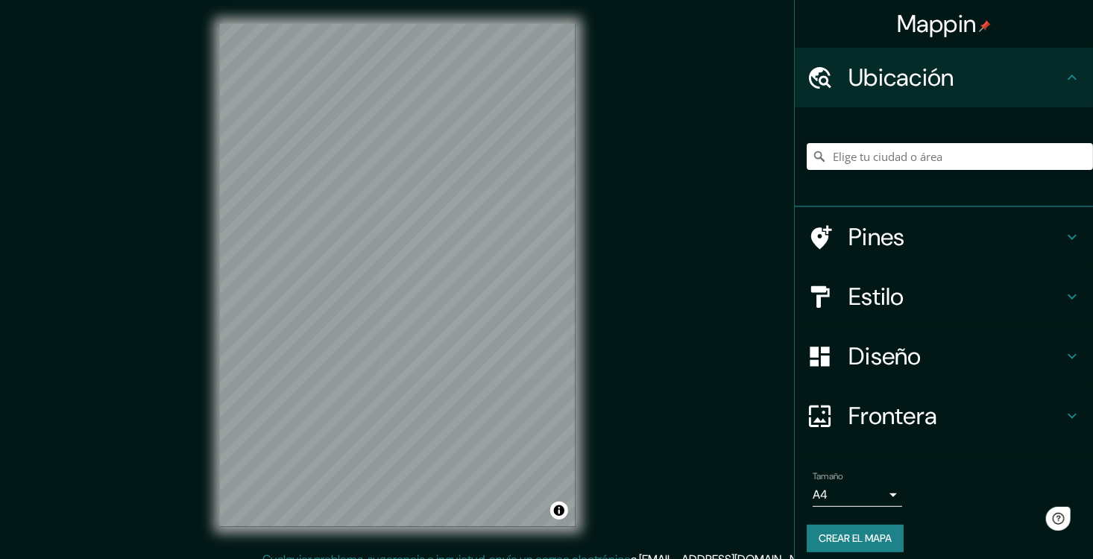
click at [926, 369] on h4 "Diseño" at bounding box center [955, 356] width 215 height 30
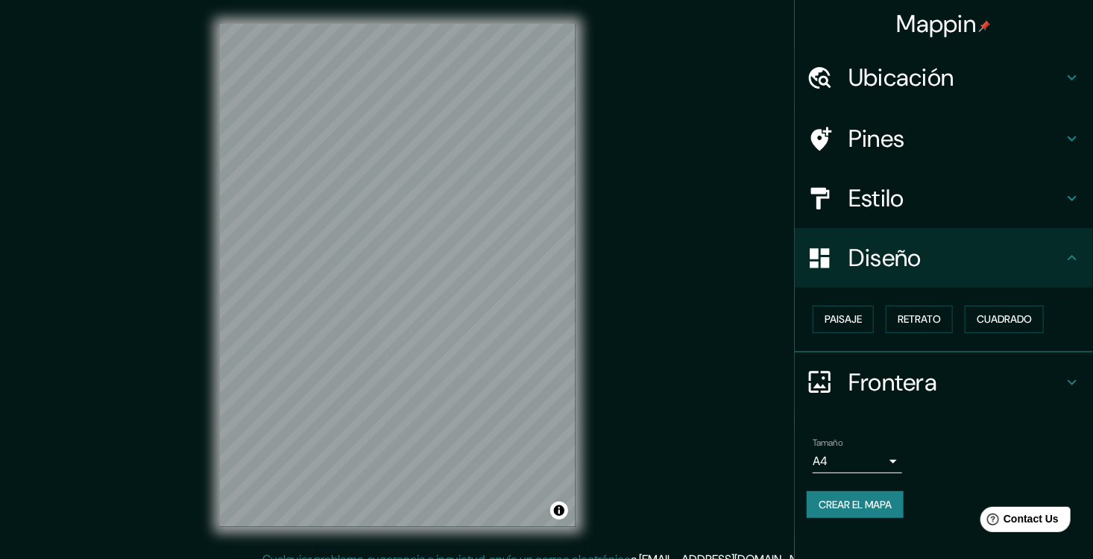
click at [922, 205] on h4 "Estilo" at bounding box center [955, 198] width 215 height 30
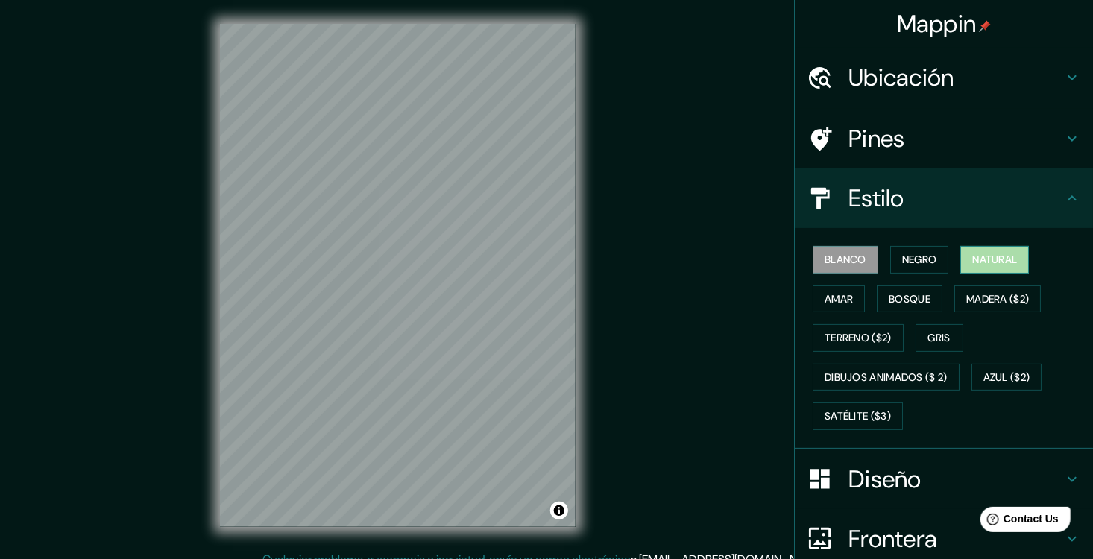
click at [996, 256] on button "Natural" at bounding box center [994, 260] width 69 height 28
click at [603, 297] on div "Mappin Ubicación Pines Estilo Blanco Negro Natural Amar Bosque Madera ($2) Terr…" at bounding box center [546, 287] width 1093 height 575
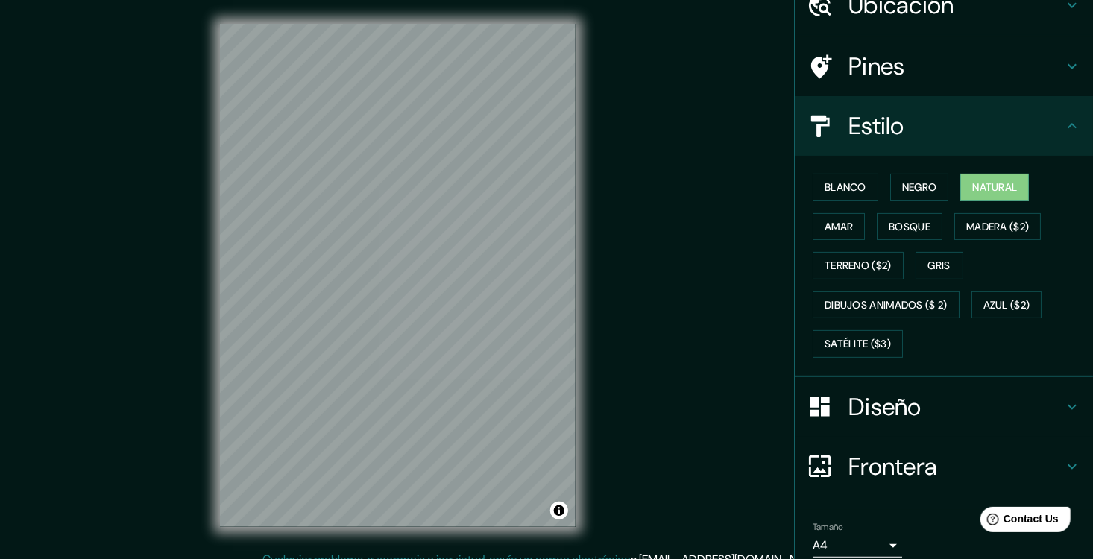
scroll to position [155, 0]
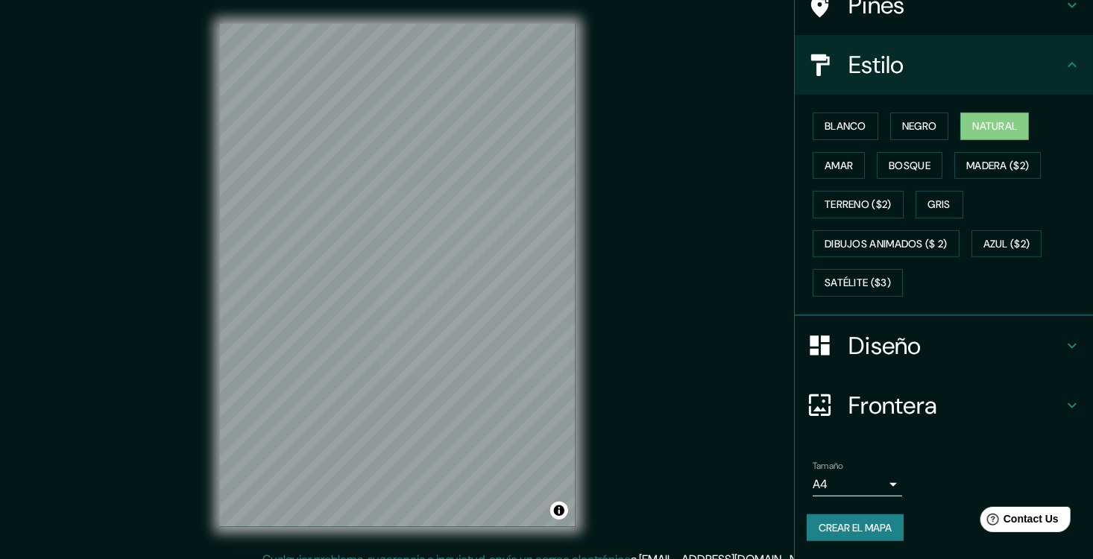
click at [880, 517] on button "Crear el mapa" at bounding box center [854, 528] width 97 height 28
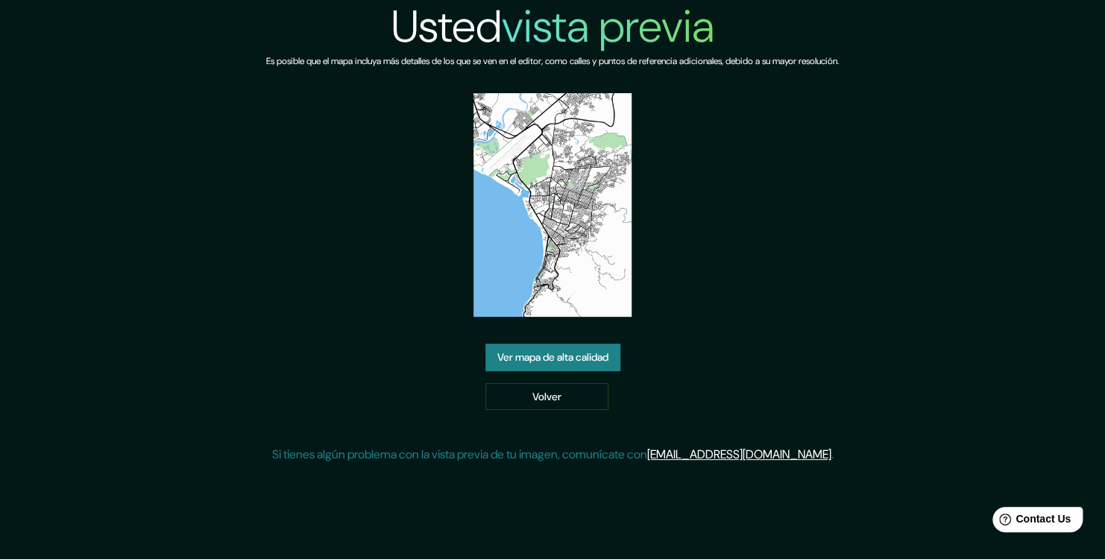
click at [591, 367] on link "Ver mapa de alta calidad" at bounding box center [552, 358] width 135 height 28
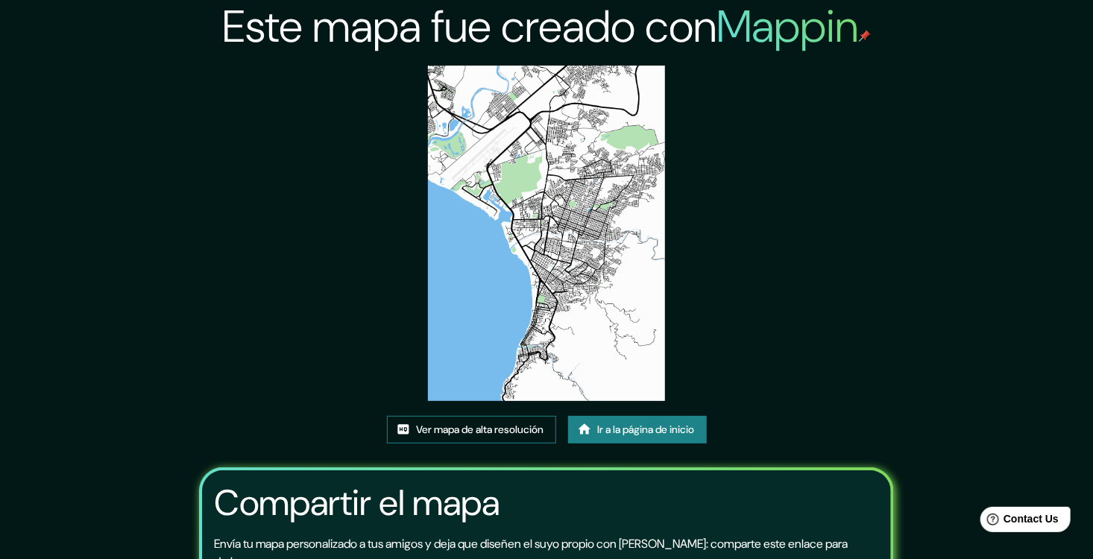
click at [466, 436] on font "Ver mapa de alta resolución" at bounding box center [480, 429] width 127 height 19
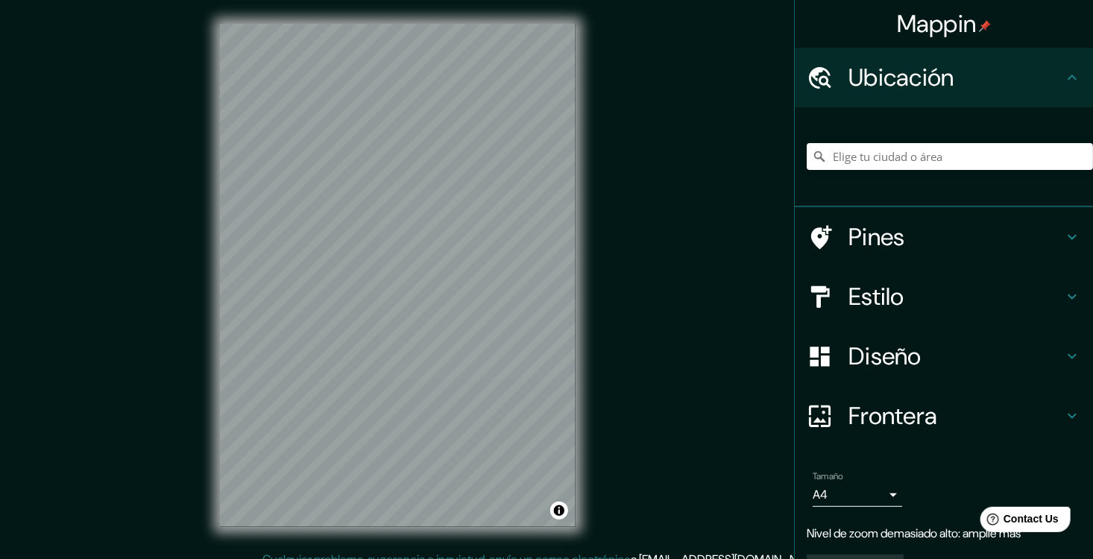
click at [584, 335] on div "© Mapbox © OpenStreetMap Improve this map" at bounding box center [397, 275] width 403 height 551
click at [606, 316] on div "Mappin Ubicación Pines Estilo Diseño Frontera Elige un borde. Sugerencia : pued…" at bounding box center [546, 287] width 1093 height 575
click at [937, 362] on h4 "Diseño" at bounding box center [955, 356] width 215 height 30
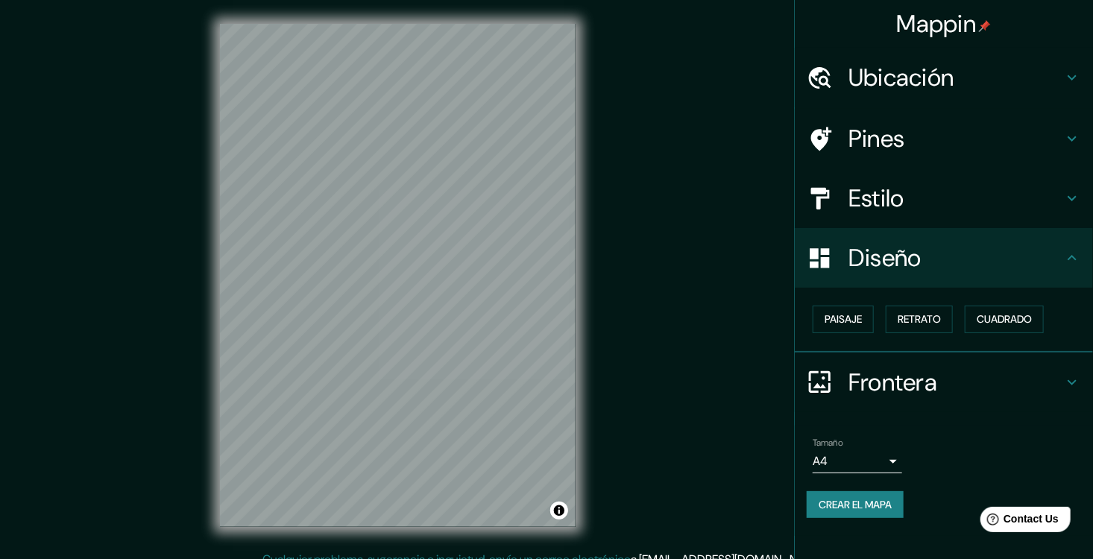
click at [979, 213] on h4 "Estilo" at bounding box center [955, 198] width 215 height 30
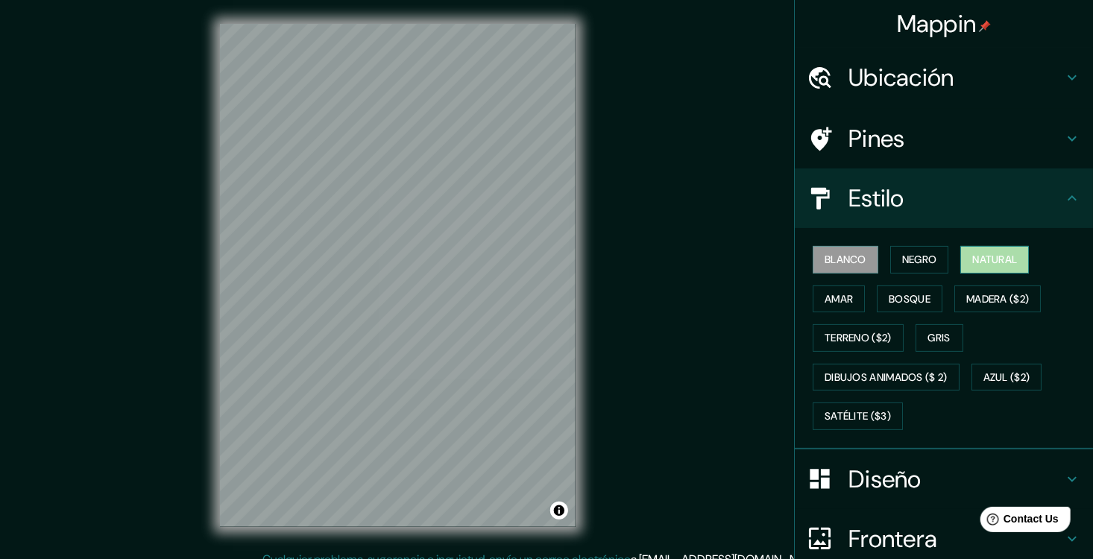
click at [1005, 269] on font "Natural" at bounding box center [994, 259] width 45 height 19
click at [915, 261] on font "Negro" at bounding box center [919, 259] width 35 height 19
click at [833, 269] on font "Blanco" at bounding box center [845, 259] width 42 height 19
click at [907, 269] on font "Negro" at bounding box center [919, 259] width 35 height 19
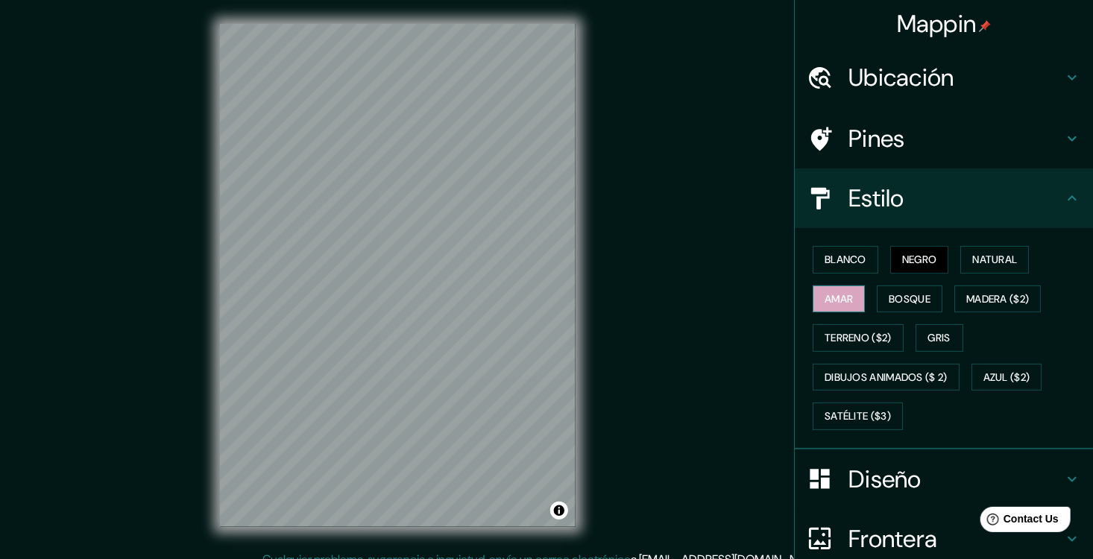
click at [842, 299] on button "Amar" at bounding box center [838, 299] width 52 height 28
click at [899, 309] on font "Bosque" at bounding box center [909, 299] width 42 height 19
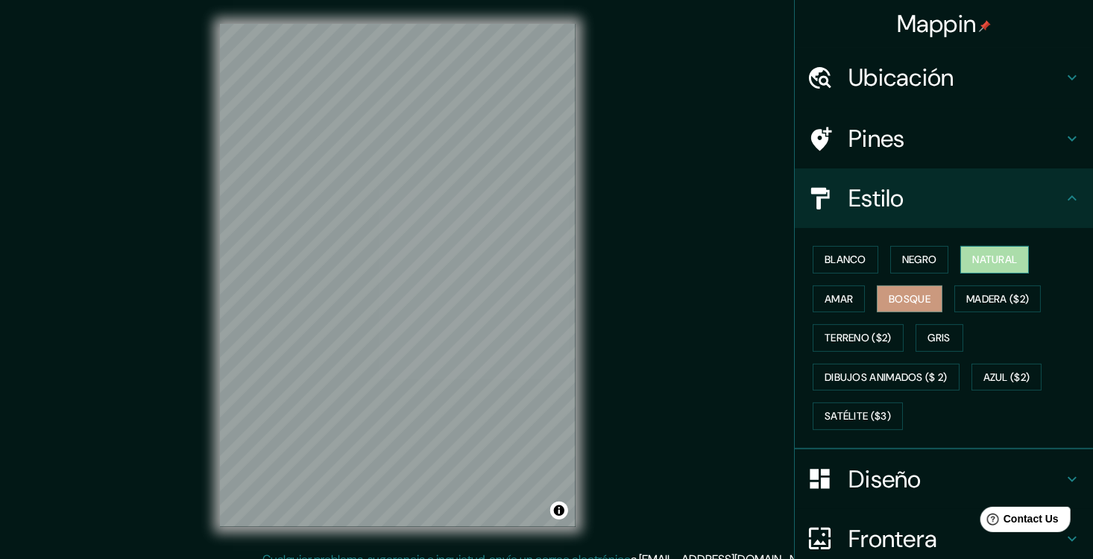
click at [979, 269] on font "Natural" at bounding box center [994, 259] width 45 height 19
click at [941, 347] on font "Gris" at bounding box center [939, 338] width 22 height 19
click at [988, 267] on font "Natural" at bounding box center [994, 259] width 45 height 19
click at [935, 266] on button "Negro" at bounding box center [919, 260] width 59 height 28
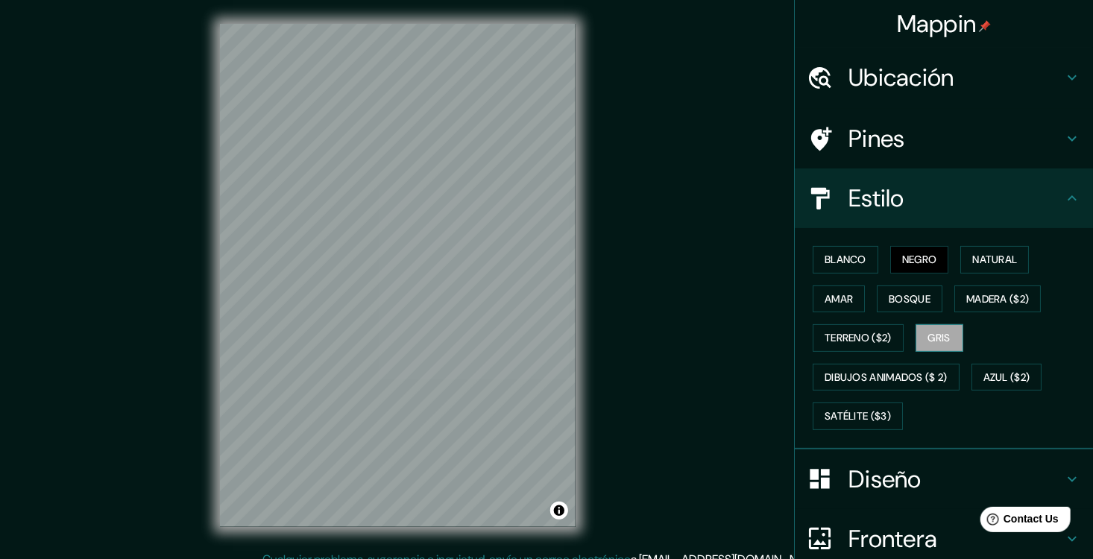
click at [934, 347] on font "Gris" at bounding box center [939, 338] width 22 height 19
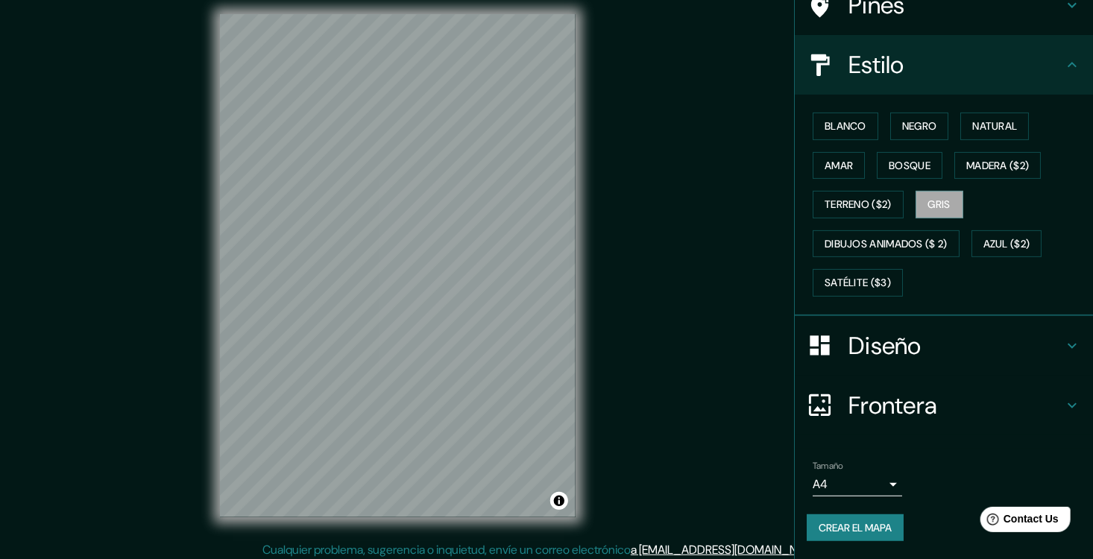
scroll to position [19, 0]
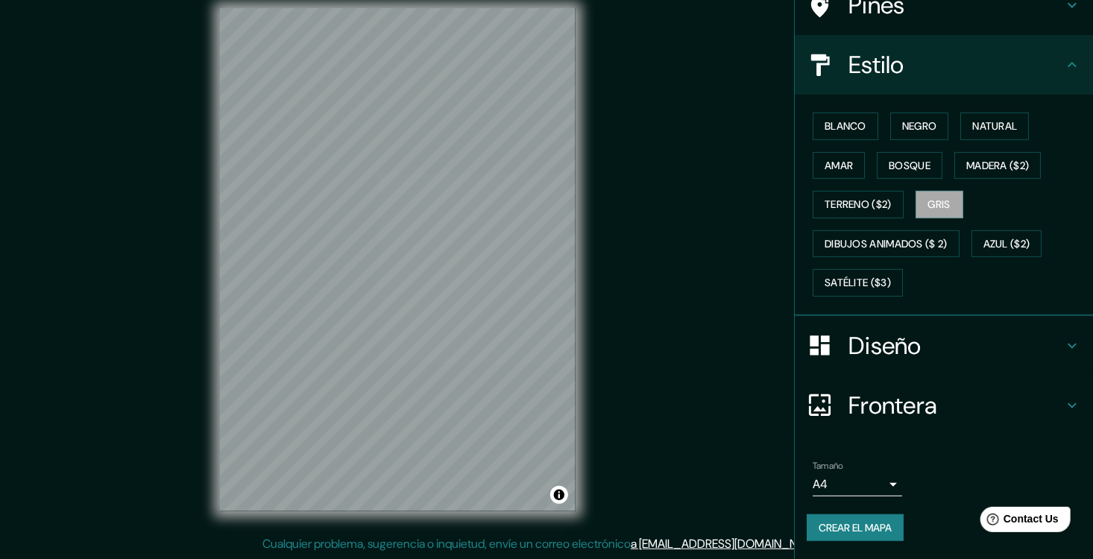
click at [844, 527] on font "Crear el mapa" at bounding box center [854, 528] width 73 height 19
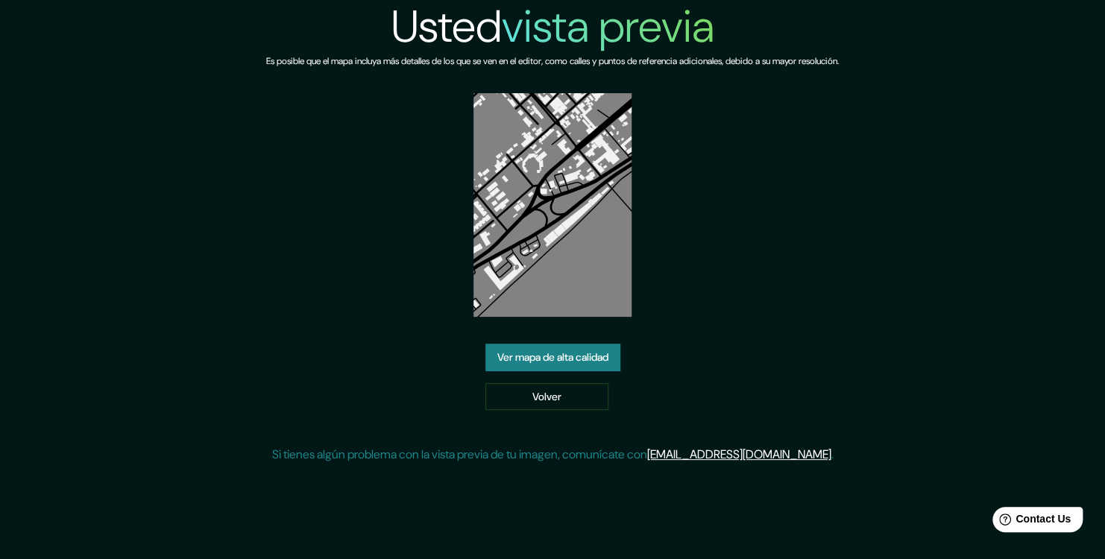
click at [557, 365] on link "Ver mapa de alta calidad" at bounding box center [552, 358] width 135 height 28
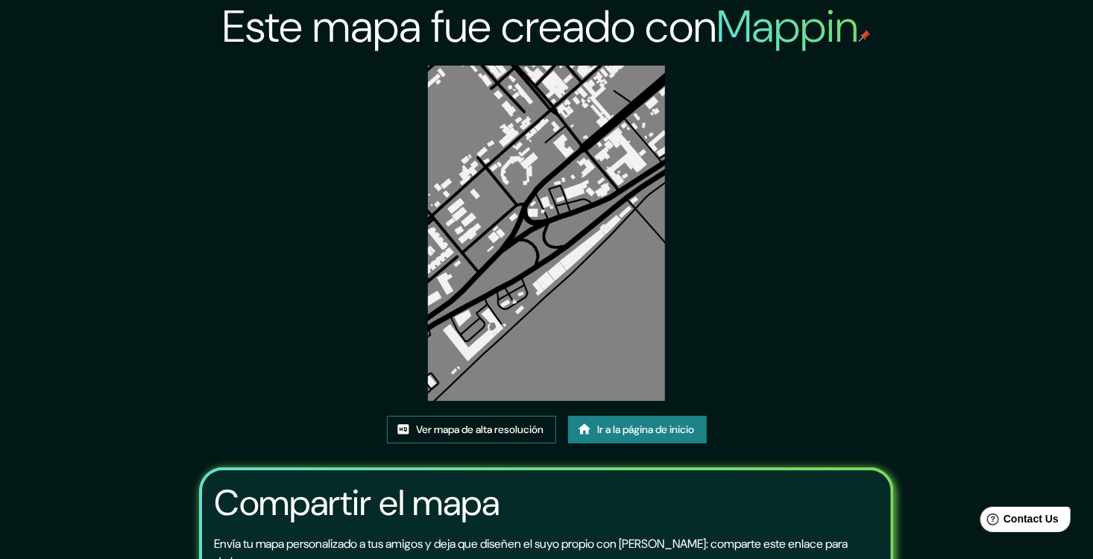
click at [490, 437] on font "Ver mapa de alta resolución" at bounding box center [480, 429] width 127 height 19
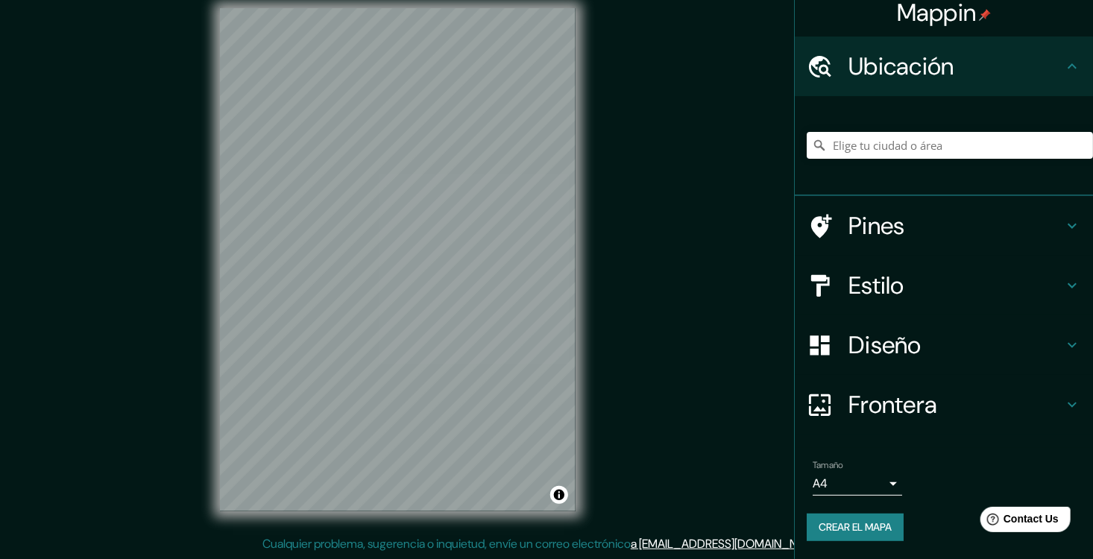
scroll to position [31, 0]
click at [966, 271] on h4 "Estilo" at bounding box center [955, 286] width 215 height 30
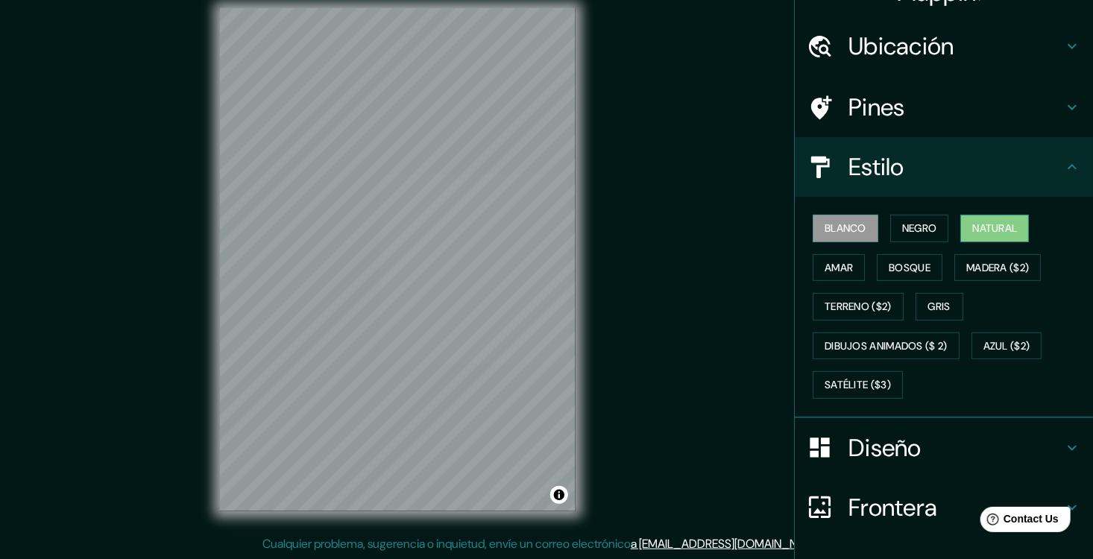
click at [999, 231] on font "Natural" at bounding box center [994, 228] width 45 height 19
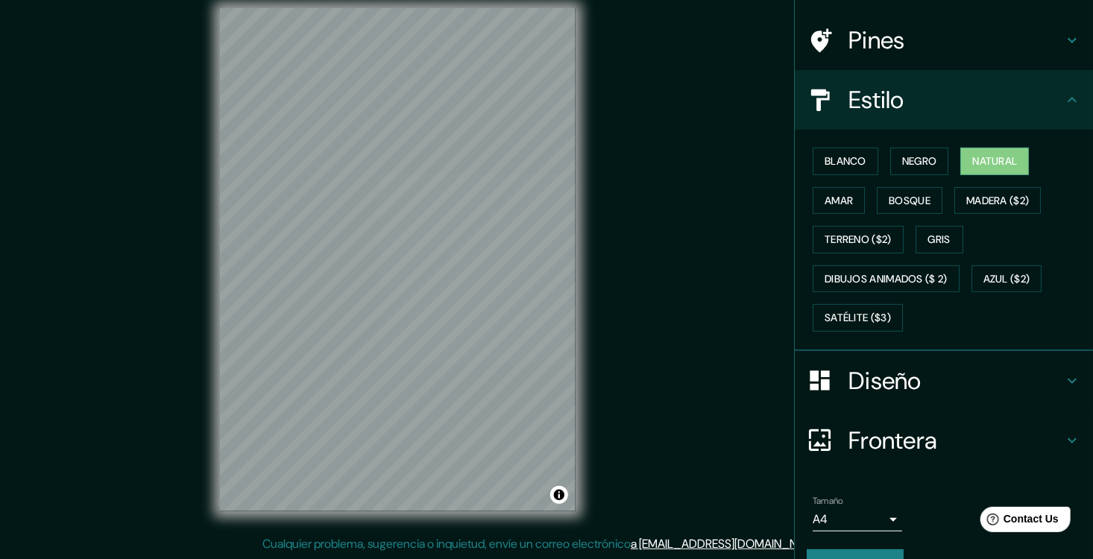
scroll to position [155, 0]
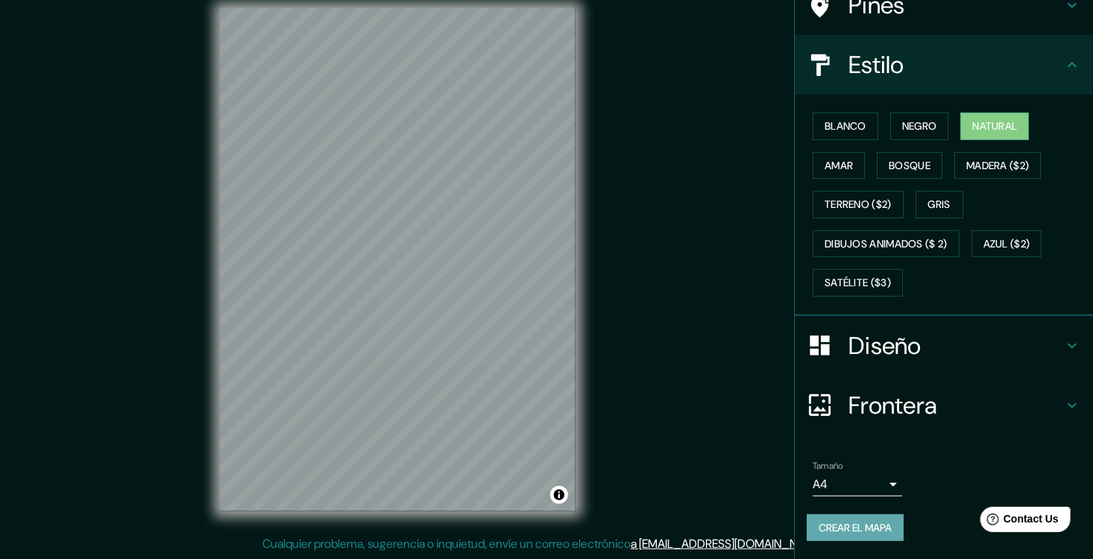
click at [862, 529] on font "Crear el mapa" at bounding box center [854, 528] width 73 height 19
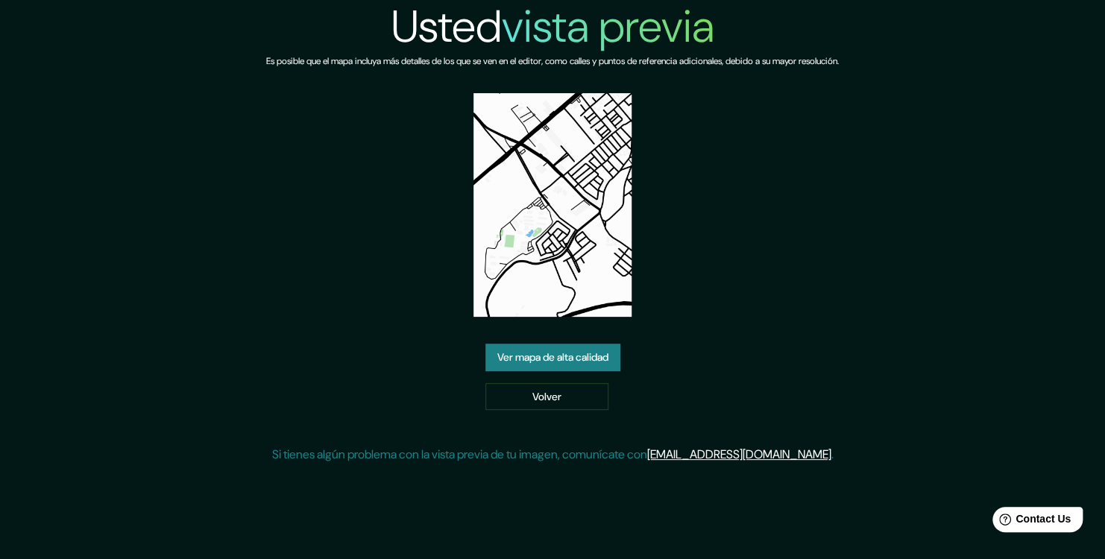
click at [524, 358] on link "Ver mapa de alta calidad" at bounding box center [552, 358] width 135 height 28
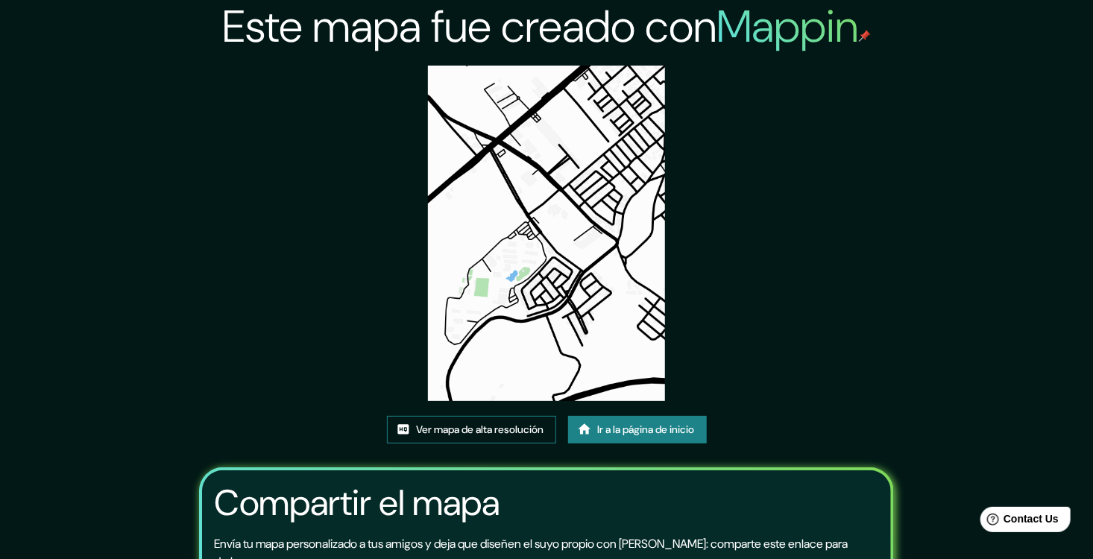
click at [433, 431] on font "Ver mapa de alta resolución" at bounding box center [480, 429] width 127 height 19
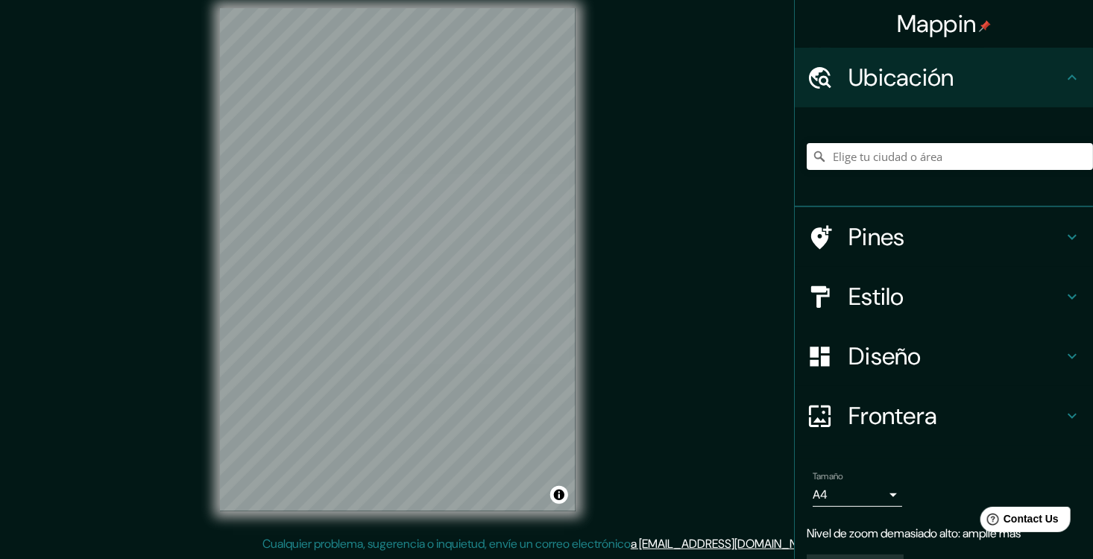
click at [648, 293] on div "Mappin Ubicación Pines Estilo Diseño Frontera Elige un borde. Sugerencia : pued…" at bounding box center [546, 271] width 1093 height 575
click at [964, 366] on h4 "Diseño" at bounding box center [955, 356] width 215 height 30
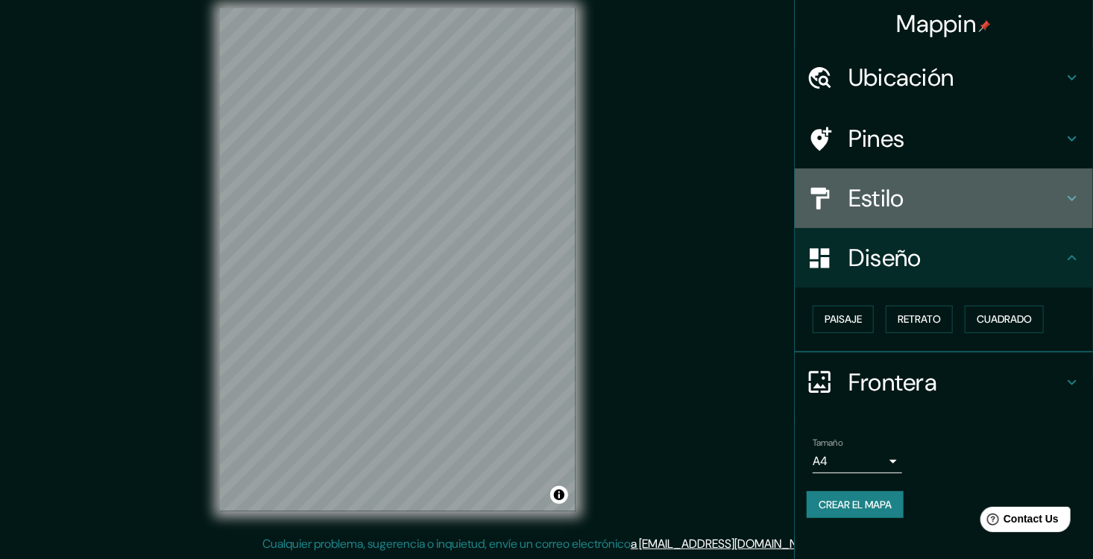
click at [1037, 192] on h4 "Estilo" at bounding box center [955, 198] width 215 height 30
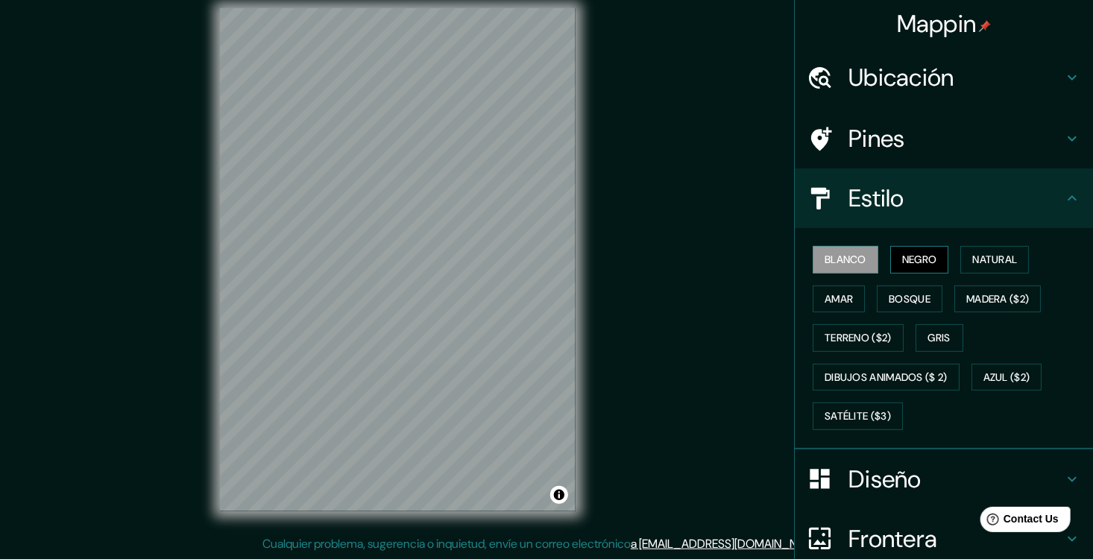
drag, startPoint x: 1029, startPoint y: 274, endPoint x: 945, endPoint y: 271, distance: 83.5
click at [1028, 274] on button "Natural" at bounding box center [994, 260] width 69 height 28
click at [601, 529] on div "Mappin Ubicación Pines Estilo Blanco Negro Natural Amar Bosque Madera ($2) Terr…" at bounding box center [546, 271] width 1093 height 575
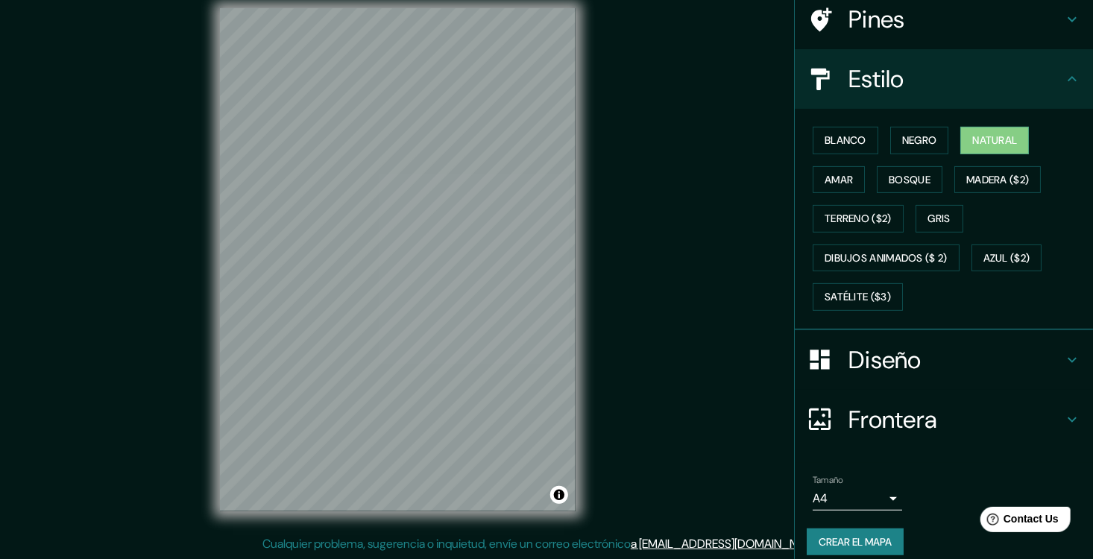
scroll to position [155, 0]
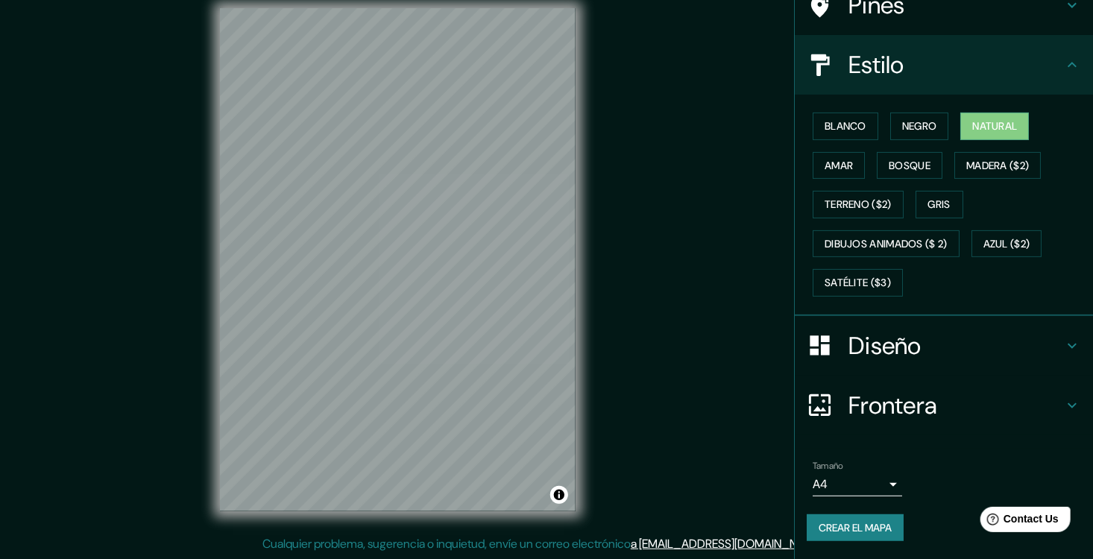
click at [868, 534] on font "Crear el mapa" at bounding box center [854, 528] width 73 height 19
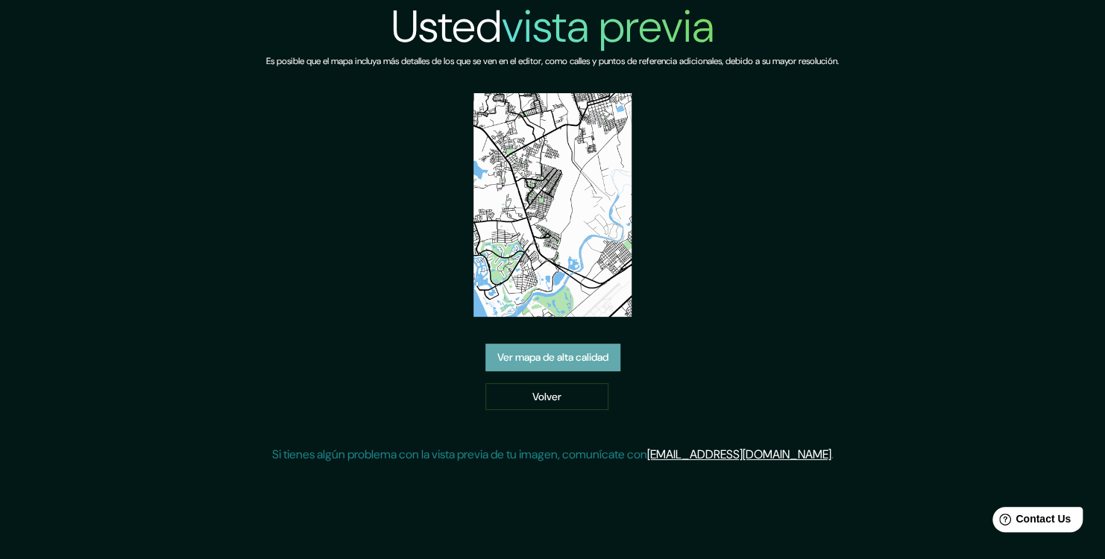
click at [547, 357] on link "Ver mapa de alta calidad" at bounding box center [552, 358] width 135 height 28
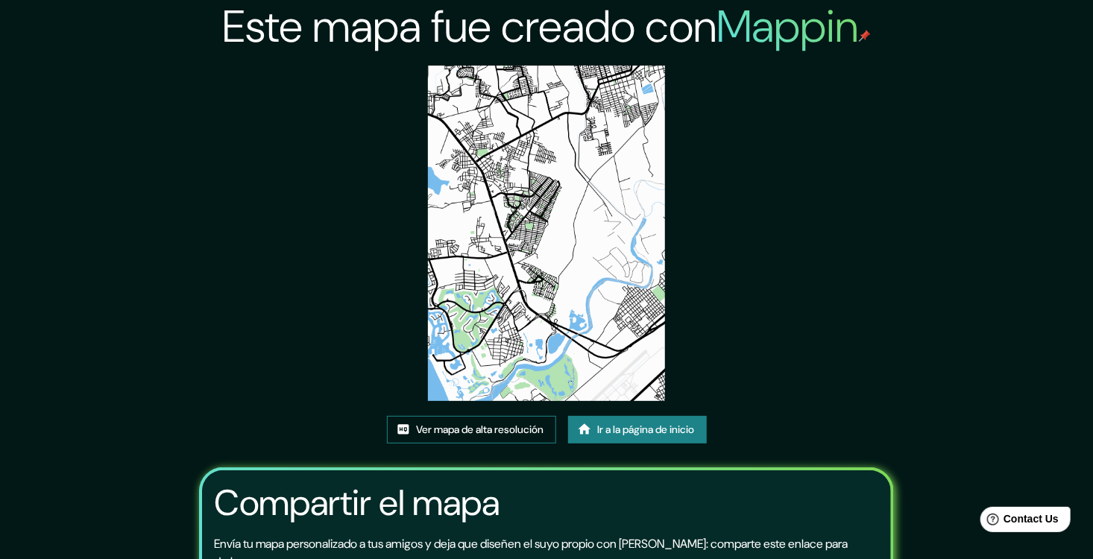
click at [464, 427] on font "Ver mapa de alta resolución" at bounding box center [480, 429] width 127 height 19
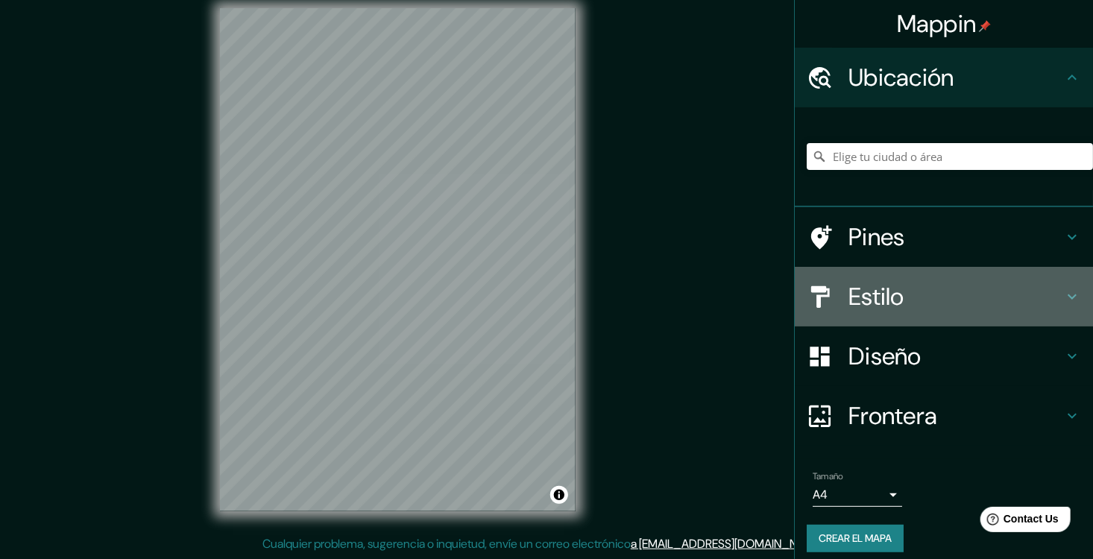
click at [1026, 300] on h4 "Estilo" at bounding box center [955, 297] width 215 height 30
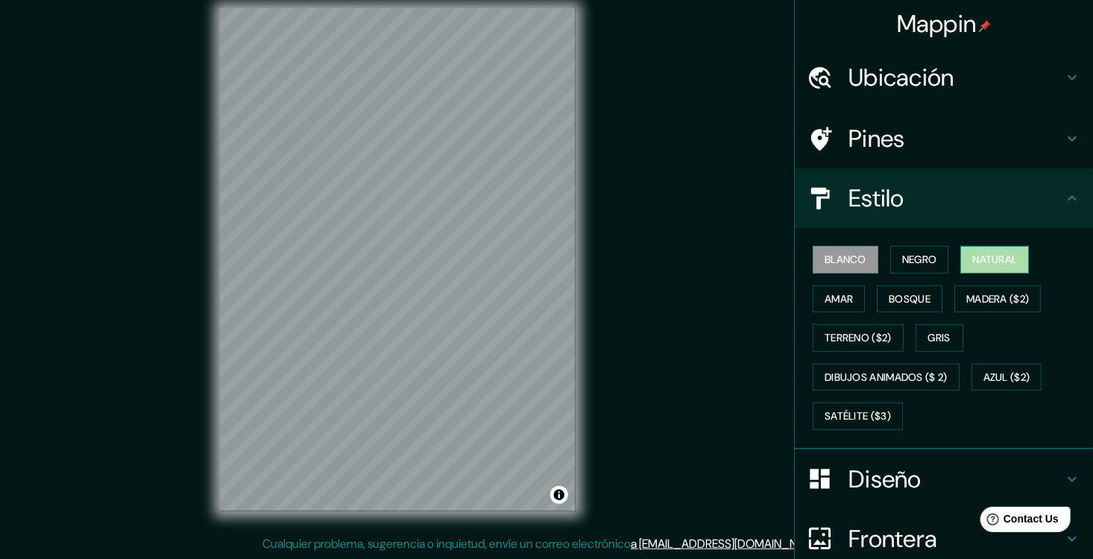
click at [1003, 269] on font "Natural" at bounding box center [994, 259] width 45 height 19
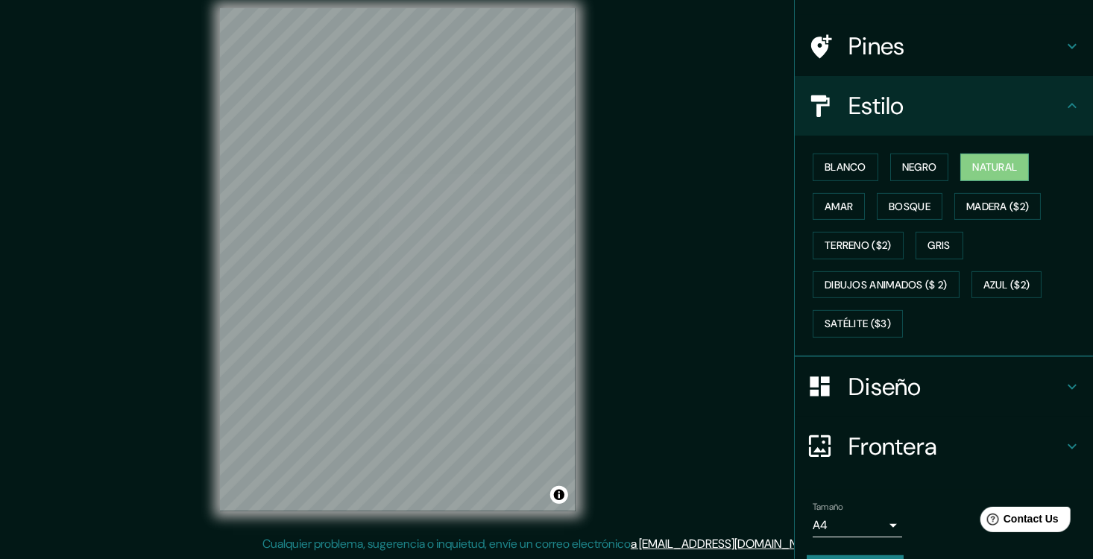
scroll to position [155, 0]
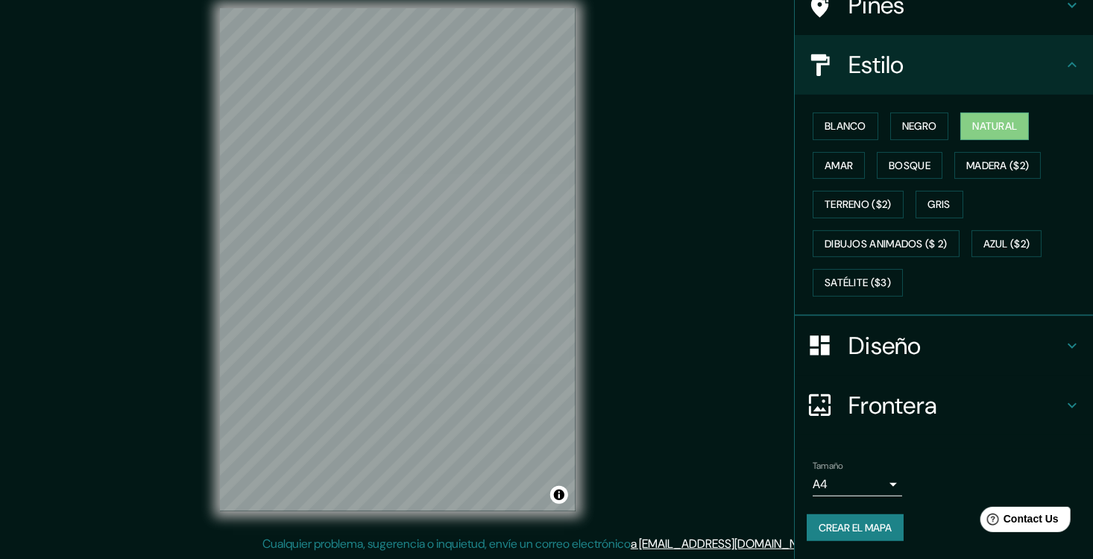
click at [868, 526] on font "Crear el mapa" at bounding box center [854, 528] width 73 height 19
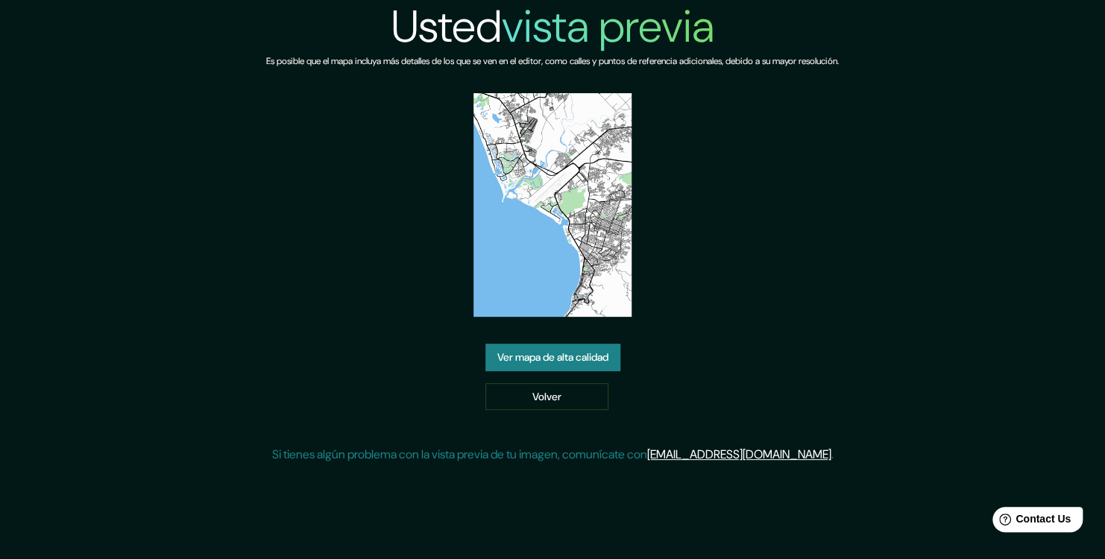
click at [546, 356] on link "Ver mapa de alta calidad" at bounding box center [552, 358] width 135 height 28
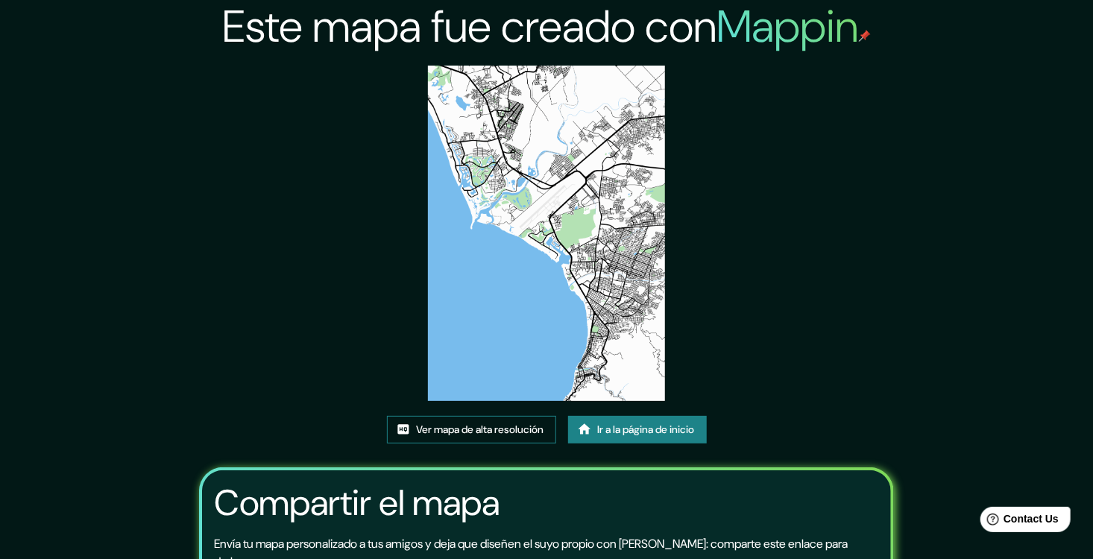
click at [464, 424] on link "Ver mapa de alta resolución" at bounding box center [471, 430] width 169 height 28
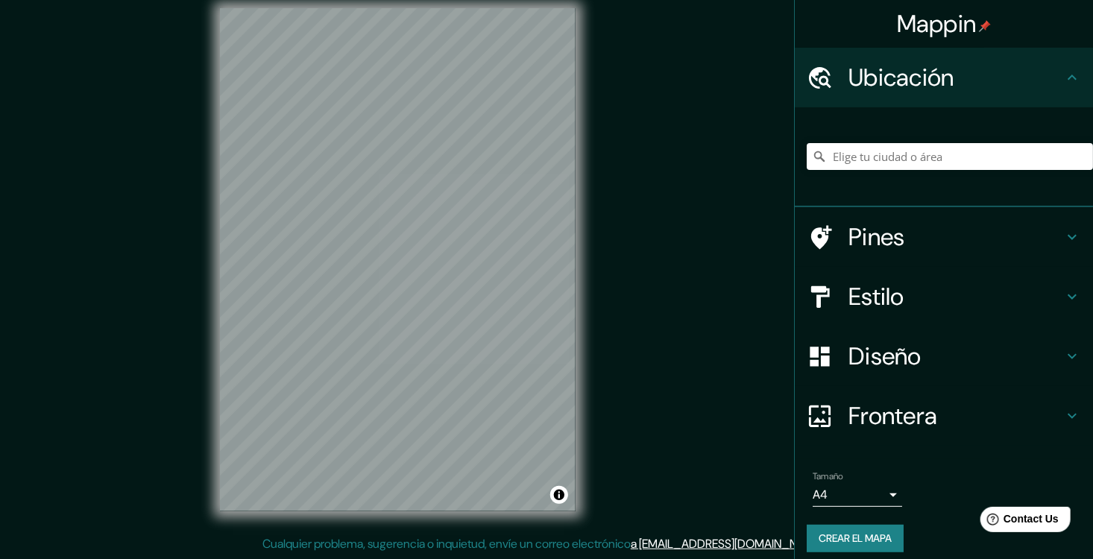
click at [1041, 304] on h4 "Estilo" at bounding box center [955, 297] width 215 height 30
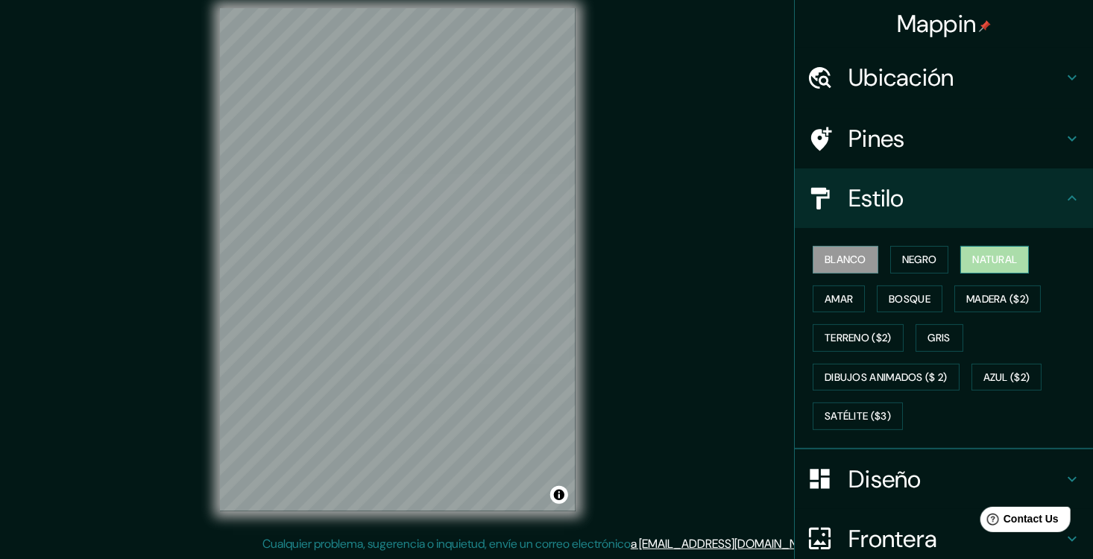
click at [1019, 269] on button "Natural" at bounding box center [994, 260] width 69 height 28
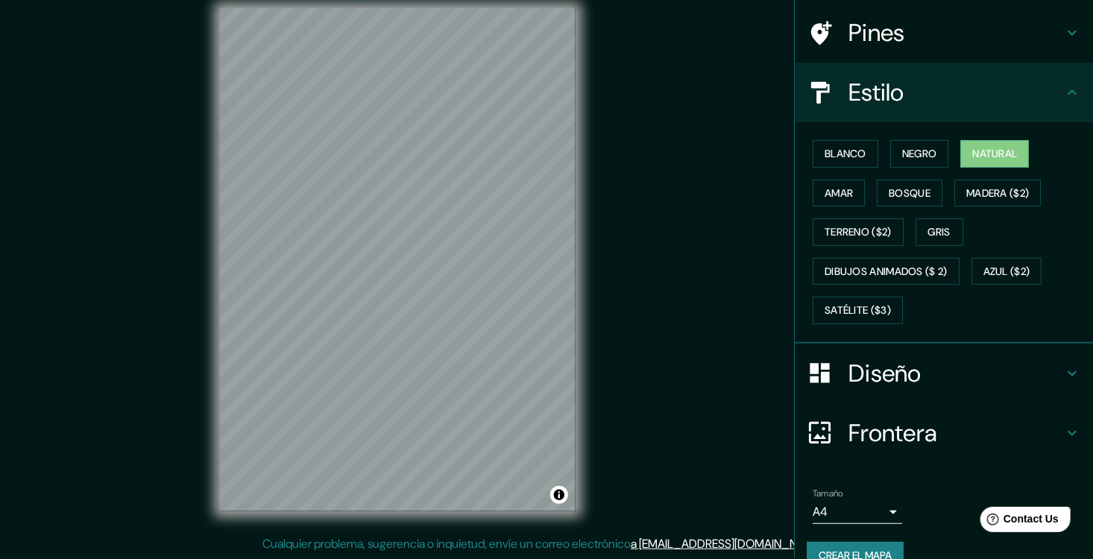
scroll to position [155, 0]
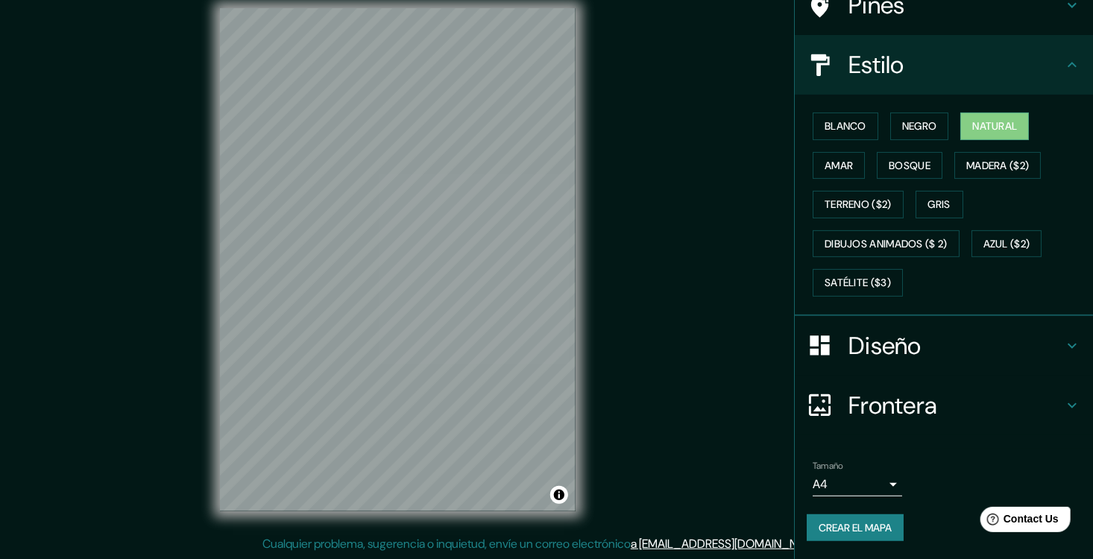
click at [874, 526] on font "Crear el mapa" at bounding box center [854, 528] width 73 height 19
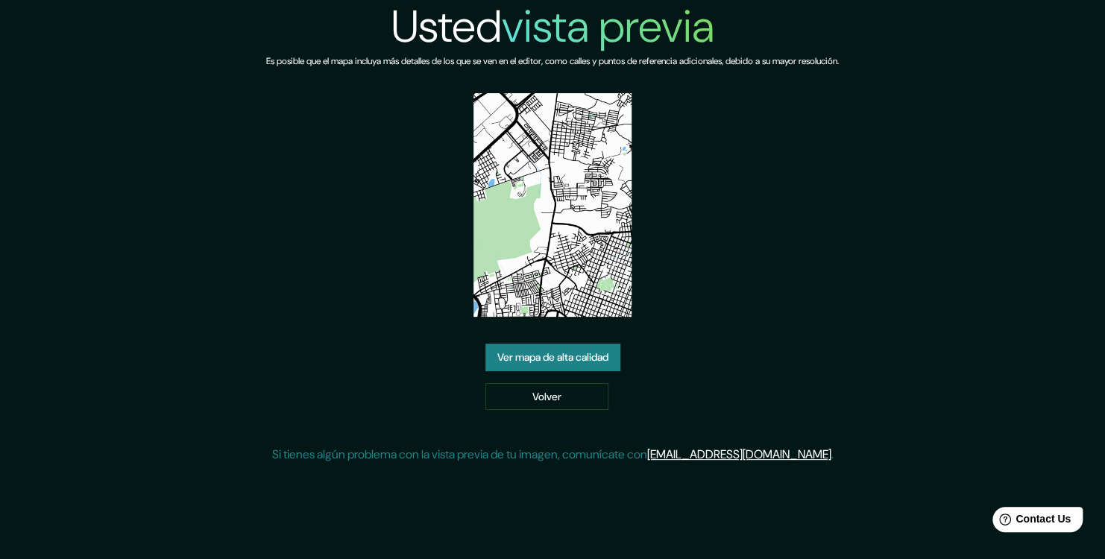
click at [514, 366] on link "Ver mapa de alta calidad" at bounding box center [552, 358] width 135 height 28
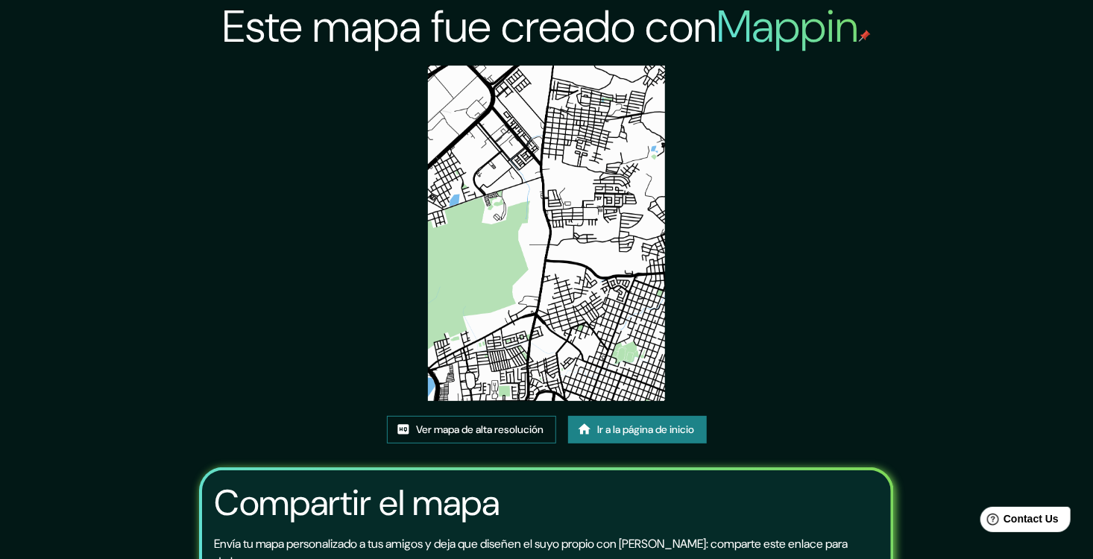
click at [442, 439] on font "Ver mapa de alta resolución" at bounding box center [480, 429] width 127 height 19
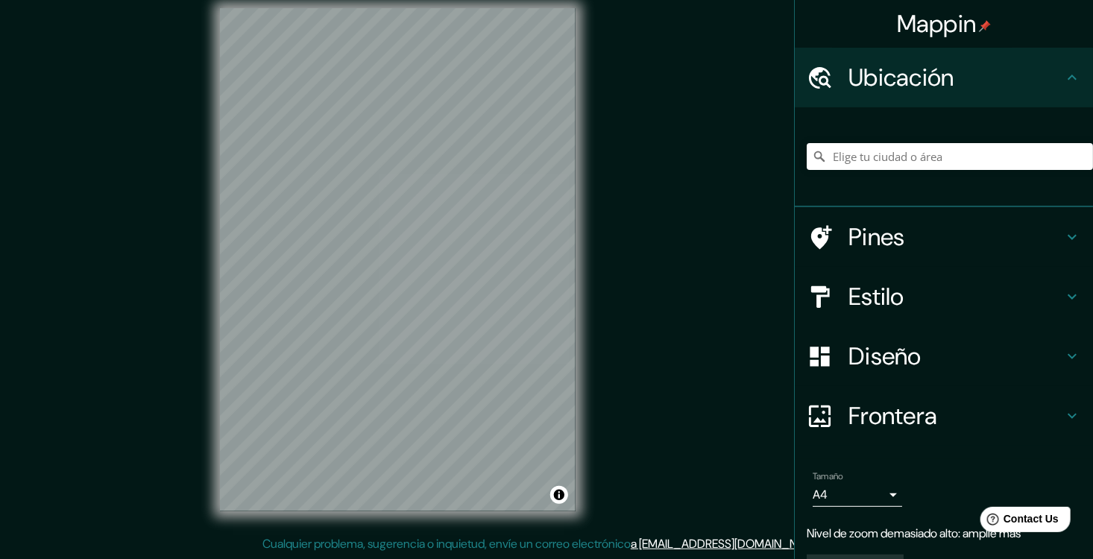
click at [636, 292] on div "Mappin Ubicación Pines Estilo Diseño Frontera Elige un borde. Sugerencia : pued…" at bounding box center [546, 271] width 1093 height 575
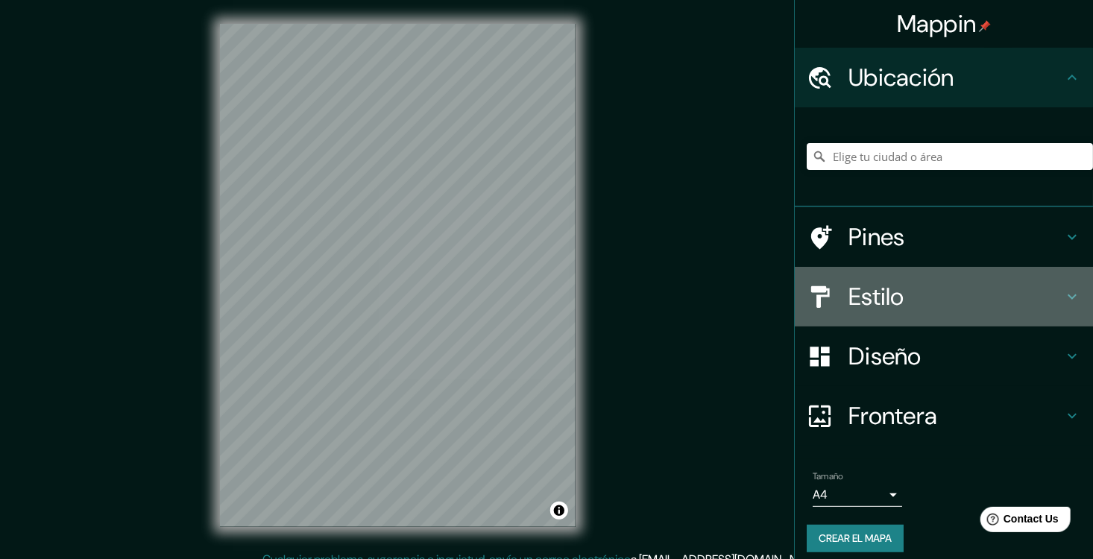
click at [1024, 298] on h4 "Estilo" at bounding box center [955, 297] width 215 height 30
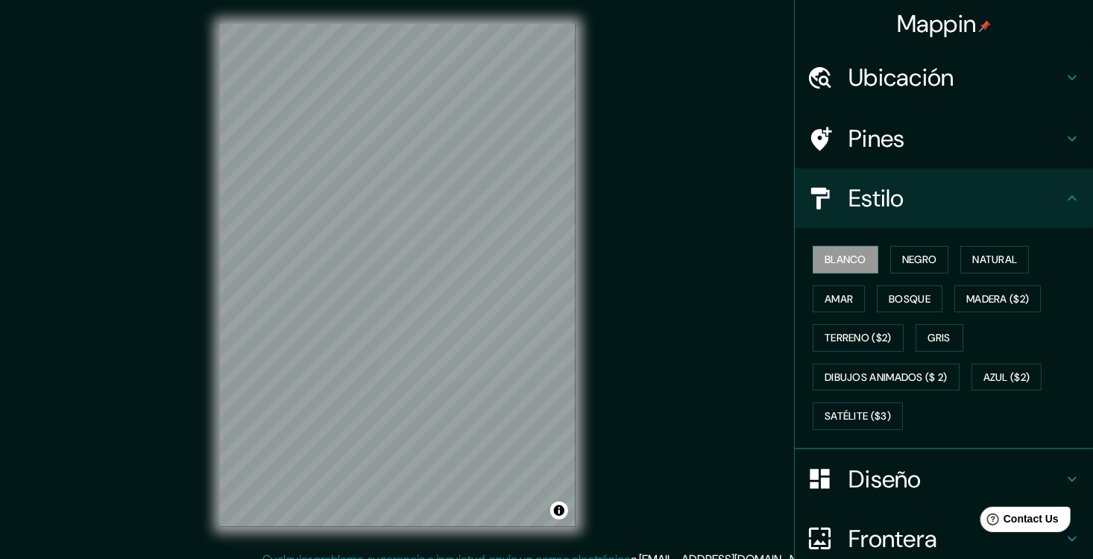
click at [996, 253] on div "Blanco Negro Natural [PERSON_NAME] ($2) Terreno ($2) Gris Dibujos animados ($ 2…" at bounding box center [949, 338] width 286 height 196
click at [1002, 268] on font "Natural" at bounding box center [994, 259] width 45 height 19
click at [398, 262] on div at bounding box center [398, 263] width 12 height 12
click at [409, 277] on div at bounding box center [415, 271] width 12 height 12
click at [407, 253] on div at bounding box center [408, 247] width 12 height 12
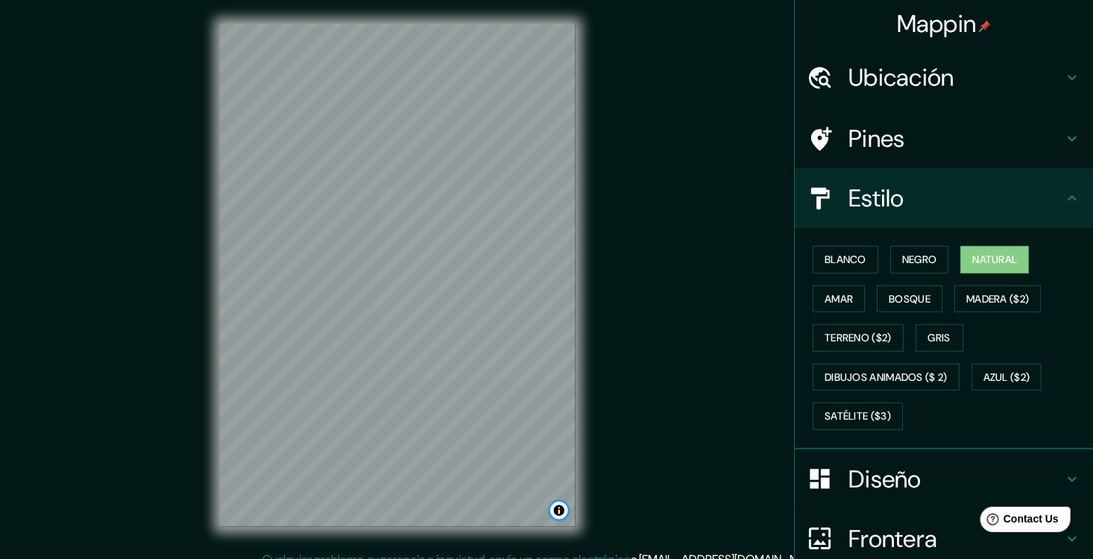
click at [558, 508] on button "Alternar atribución" at bounding box center [559, 511] width 18 height 18
click at [855, 426] on font "Satélite ($3)" at bounding box center [857, 416] width 66 height 19
click at [633, 103] on div "Mappin Ubicación Pines Estilo Blanco Negro Natural [PERSON_NAME] ($2) Terreno (…" at bounding box center [546, 287] width 1093 height 575
click at [199, 423] on div "© Mapbox © OpenStreetMap Improve this map © Maxar" at bounding box center [397, 275] width 403 height 551
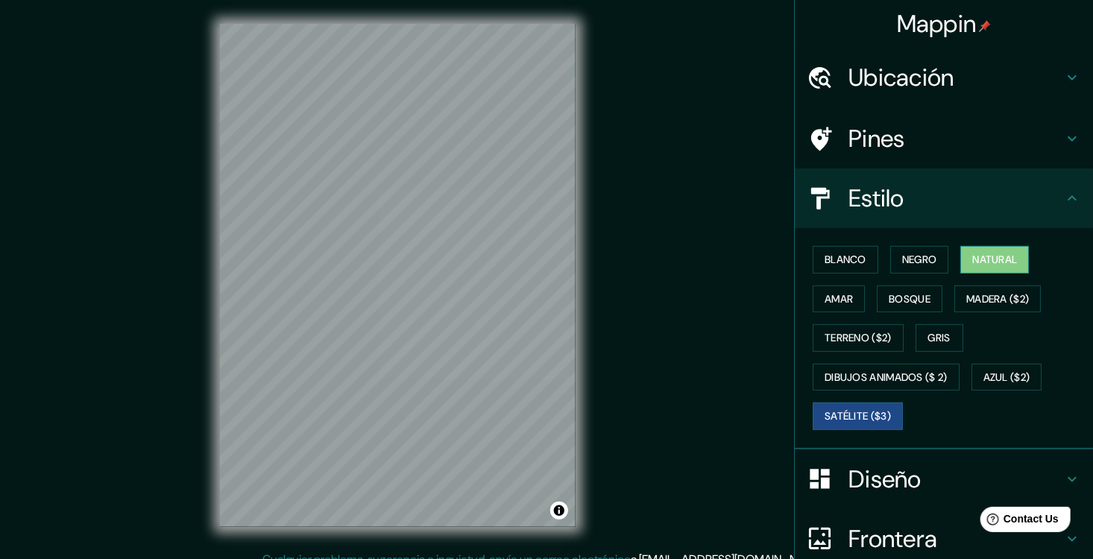
click at [1020, 271] on button "Natural" at bounding box center [994, 260] width 69 height 28
click at [866, 419] on font "Satélite ($3)" at bounding box center [857, 416] width 66 height 19
click at [995, 264] on font "Natural" at bounding box center [994, 259] width 45 height 19
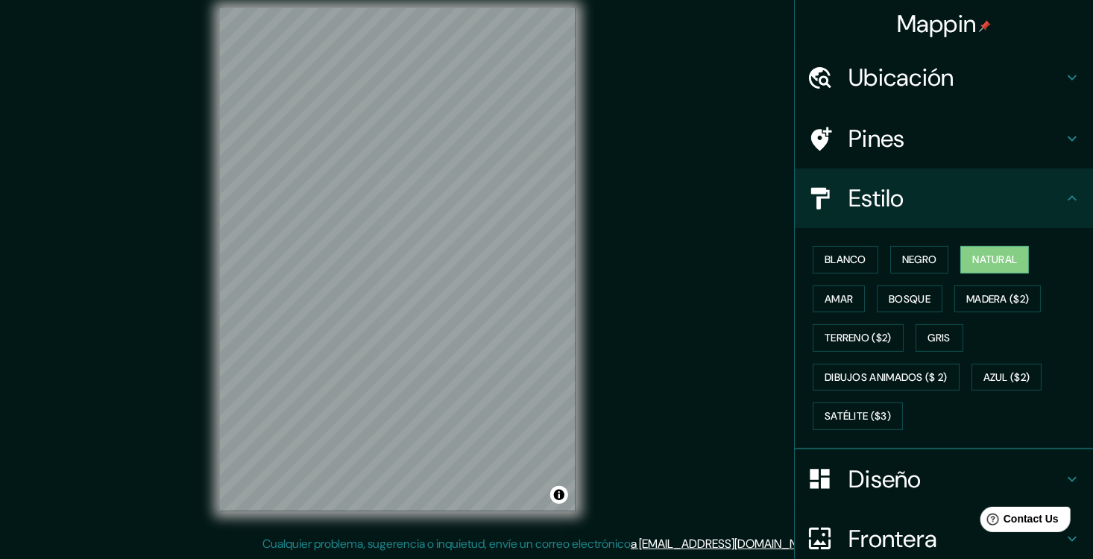
scroll to position [19, 0]
click at [874, 426] on font "Satélite ($3)" at bounding box center [857, 416] width 66 height 19
click at [988, 269] on font "Natural" at bounding box center [994, 259] width 45 height 19
drag, startPoint x: 816, startPoint y: 420, endPoint x: 798, endPoint y: 416, distance: 18.4
click at [824, 420] on font "Satélite ($3)" at bounding box center [857, 416] width 66 height 19
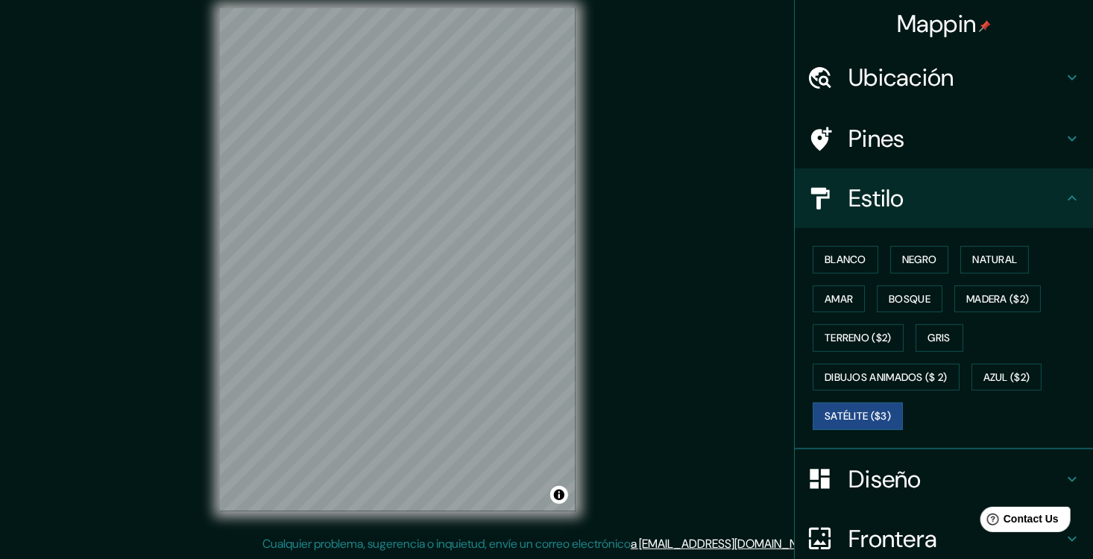
click at [326, 514] on div "© Mapbox © OpenStreetMap Improve this map © Maxar" at bounding box center [397, 259] width 403 height 551
click at [982, 264] on font "Natural" at bounding box center [994, 259] width 45 height 19
click at [218, 365] on div "© Mapbox © OpenStreetMap Improve this map" at bounding box center [397, 259] width 403 height 551
click at [196, 252] on div "© Mapbox © OpenStreetMap Improve this map" at bounding box center [397, 259] width 403 height 551
